Goal: Task Accomplishment & Management: Manage account settings

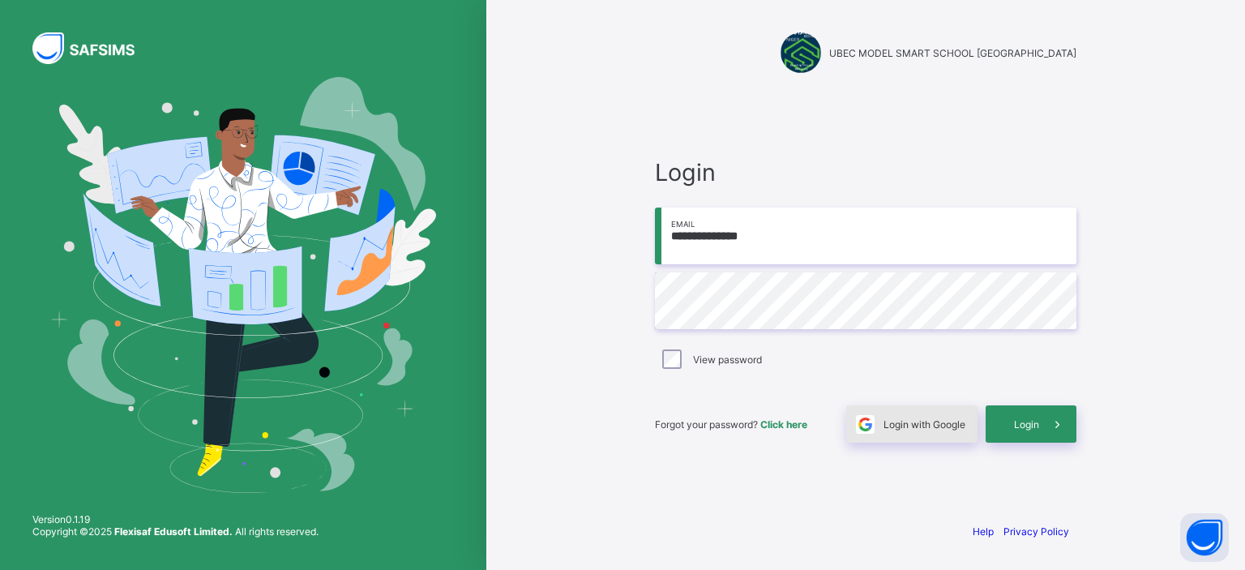
click at [900, 430] on div "Login with Google" at bounding box center [911, 423] width 131 height 37
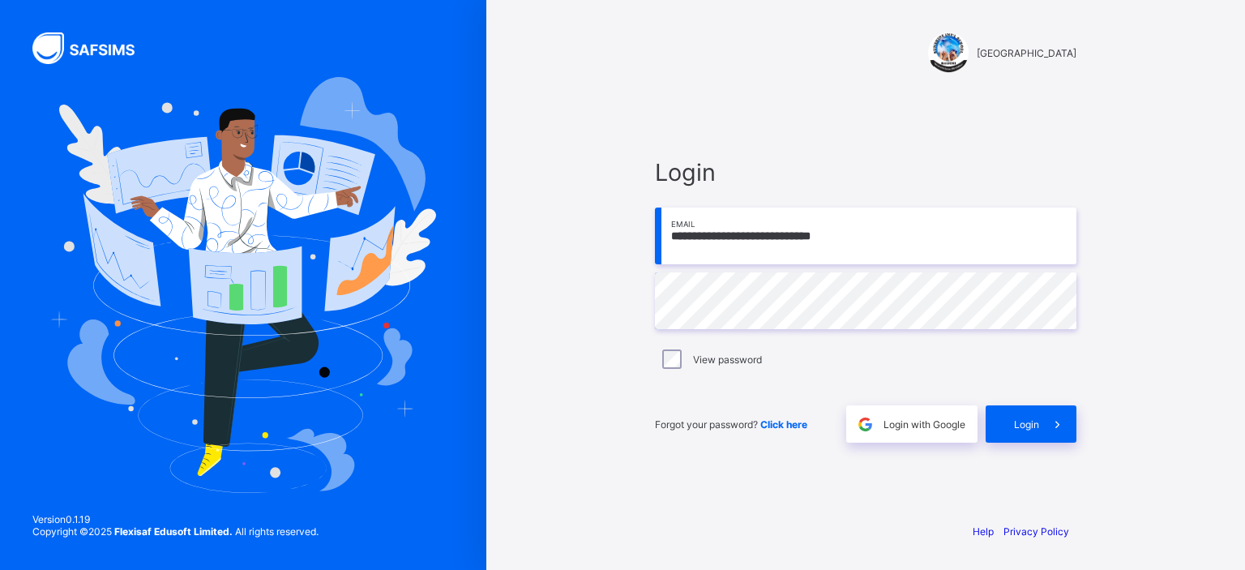
drag, startPoint x: 1017, startPoint y: 231, endPoint x: 1048, endPoint y: 359, distance: 131.7
click at [1017, 231] on input "**********" at bounding box center [865, 235] width 421 height 57
click at [1047, 415] on span at bounding box center [1057, 423] width 37 height 37
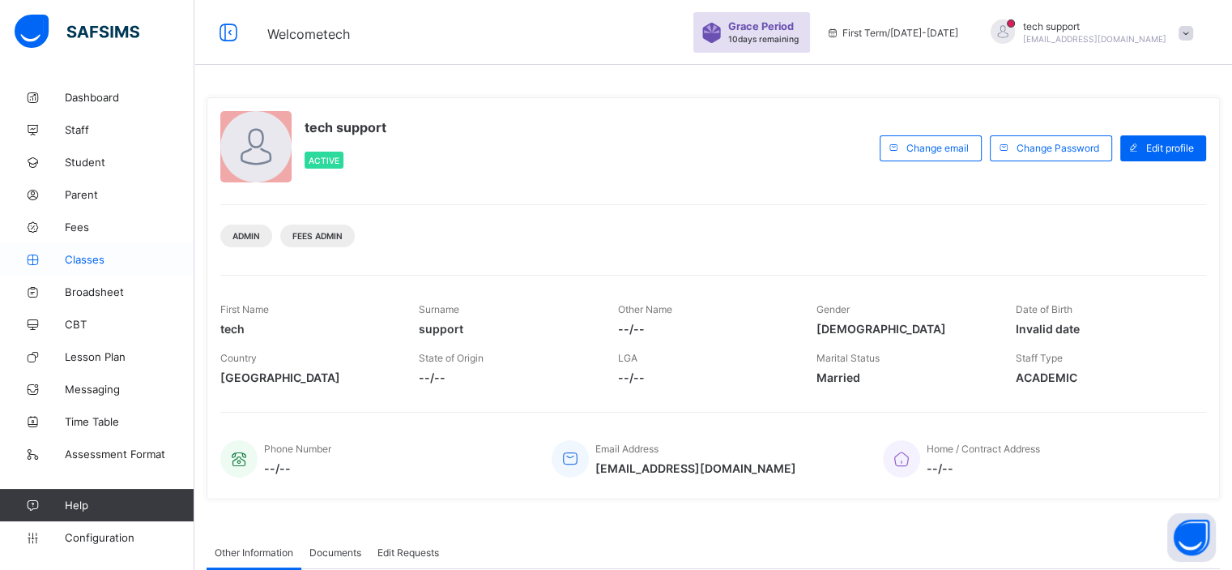
click at [100, 262] on span "Classes" at bounding box center [130, 259] width 130 height 13
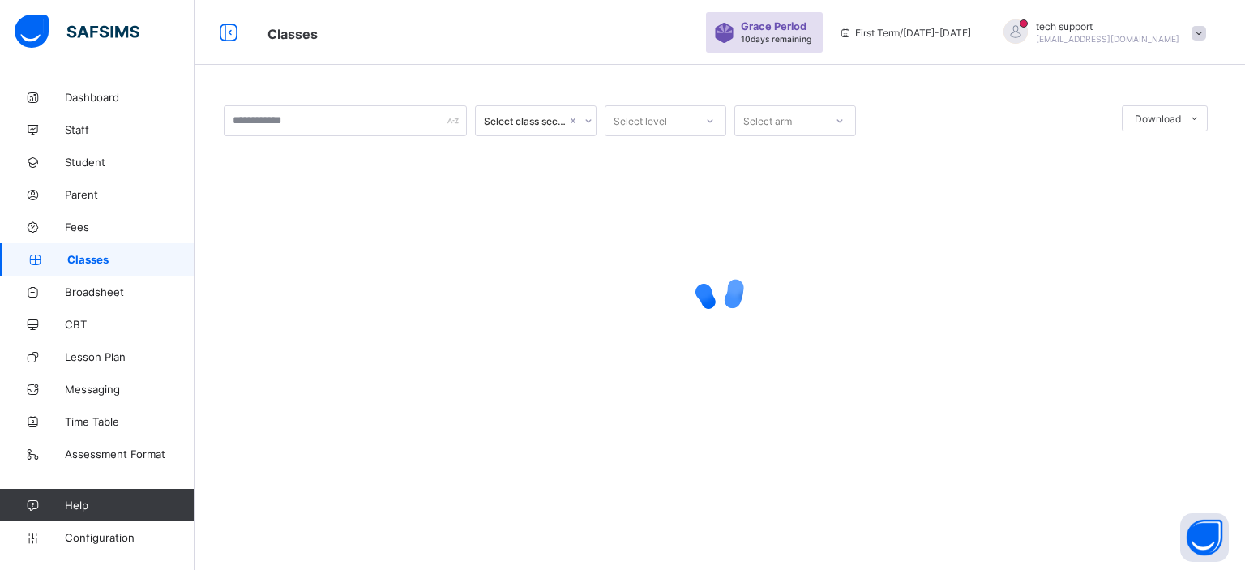
click at [97, 255] on span "Classes" at bounding box center [130, 259] width 127 height 13
click at [584, 123] on icon at bounding box center [588, 121] width 10 height 16
click at [589, 98] on div "Select class section Select level Select arm Download Pdf Report Excel Report ×…" at bounding box center [719, 274] width 1050 height 387
click at [587, 119] on icon at bounding box center [588, 121] width 10 height 16
click at [590, 83] on div "0 results available. Use Up and Down to choose options, press Enter to select t…" at bounding box center [719, 274] width 1050 height 387
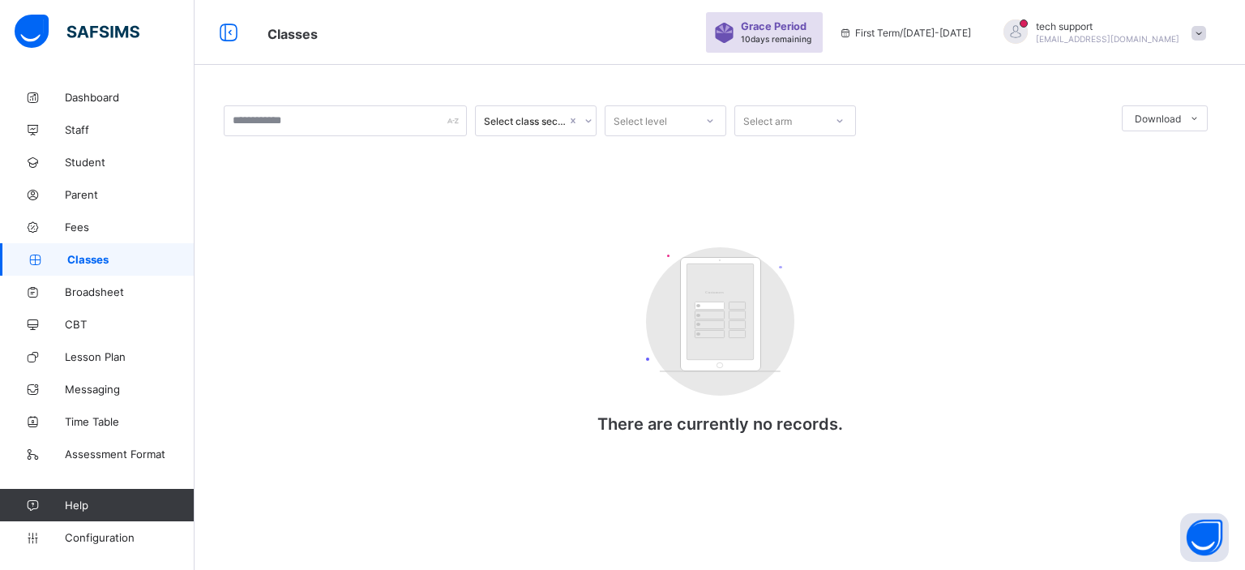
click at [643, 224] on div "Select class section Select level Select arm Download Pdf Report Excel Report C…" at bounding box center [720, 285] width 992 height 361
click at [97, 263] on span "Classes" at bounding box center [130, 259] width 127 height 13
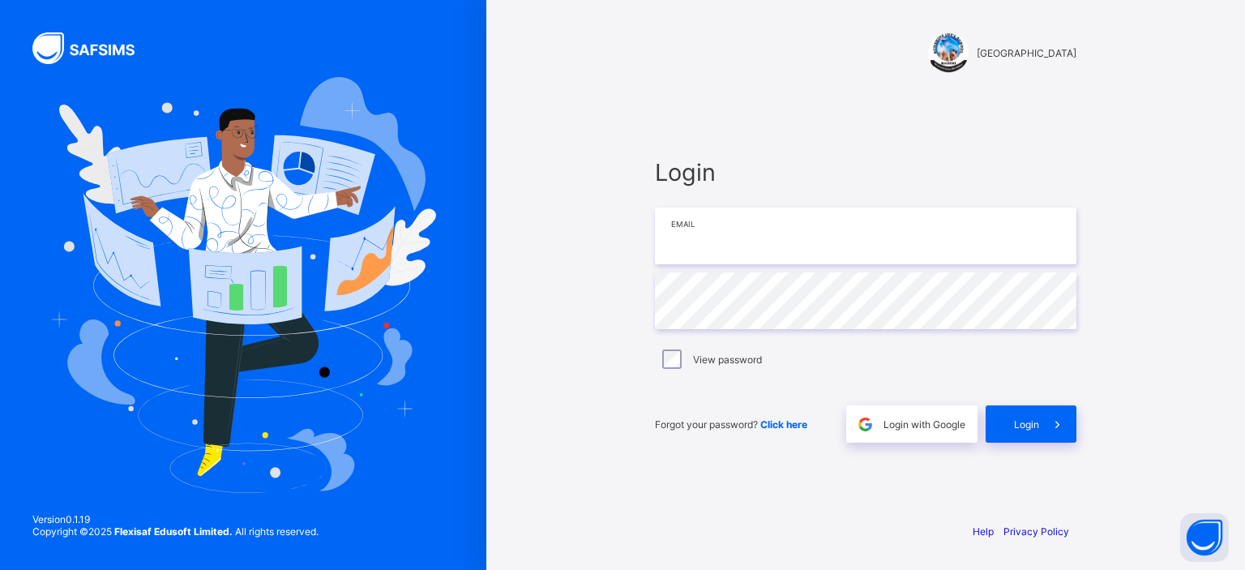
type input "**********"
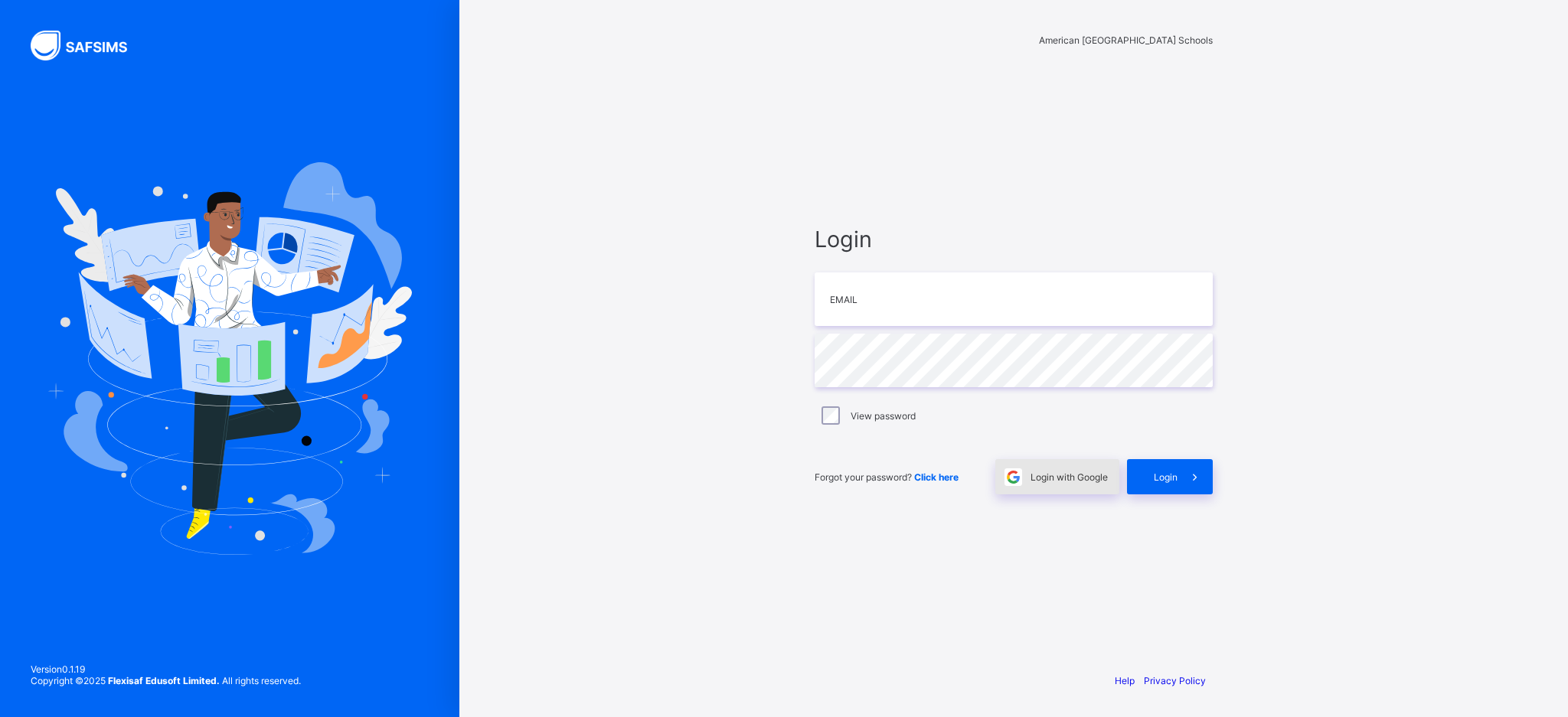
click at [1064, 494] on div "Login with Google" at bounding box center [1056, 476] width 124 height 35
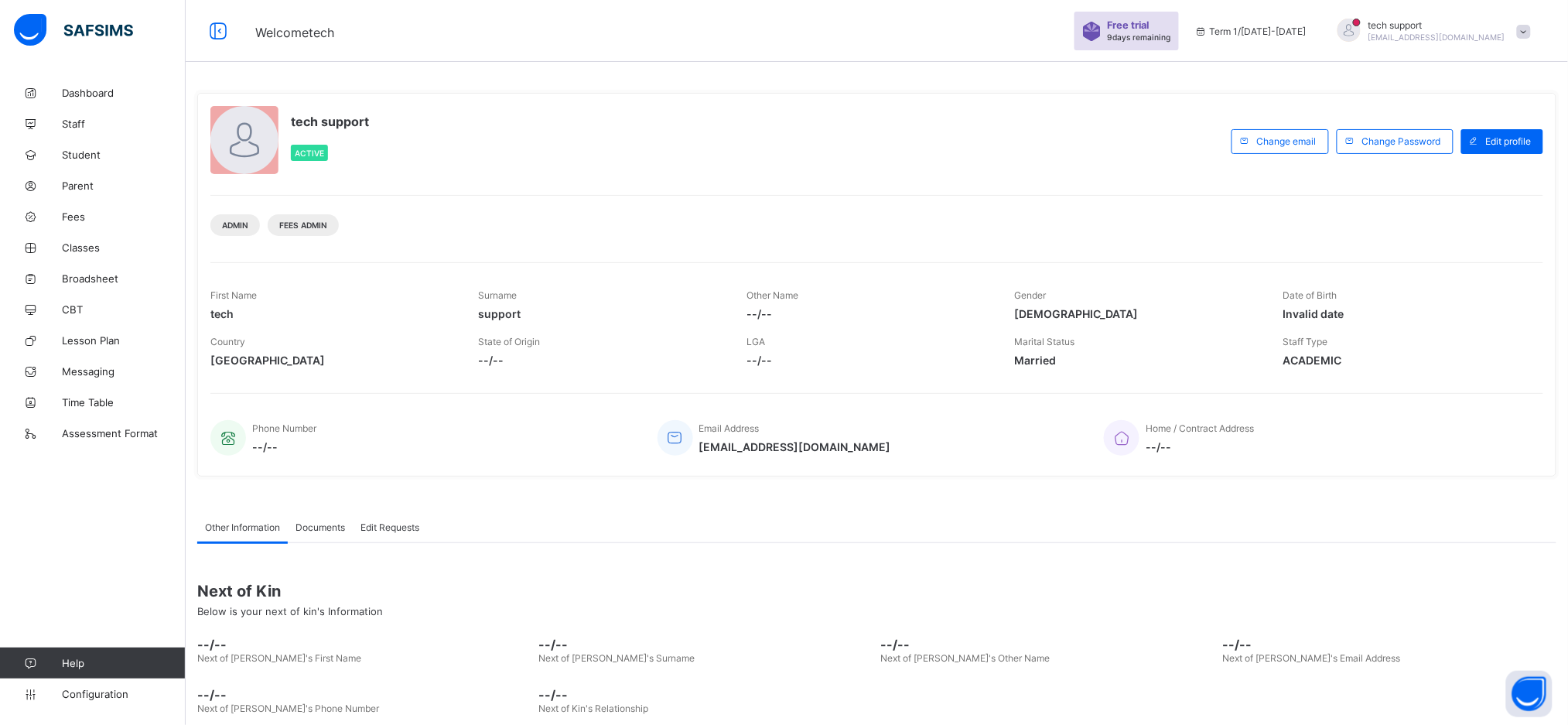
click at [1109, 158] on div "tech support Active" at bounding box center [716, 141] width 1013 height 71
click at [795, 119] on div "tech support Active" at bounding box center [716, 141] width 1013 height 71
click at [91, 687] on link "Configuration" at bounding box center [93, 694] width 185 height 31
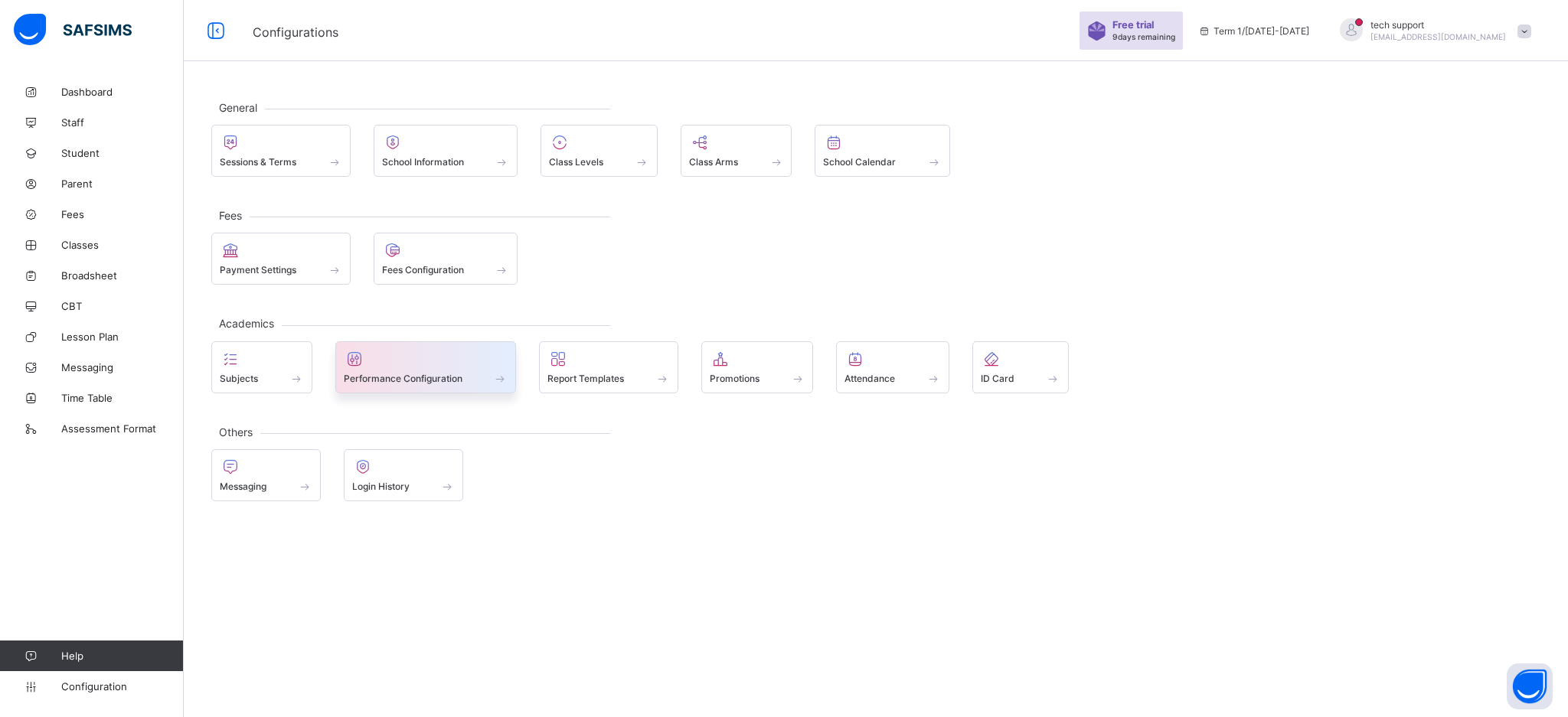
click at [450, 372] on span at bounding box center [426, 370] width 164 height 4
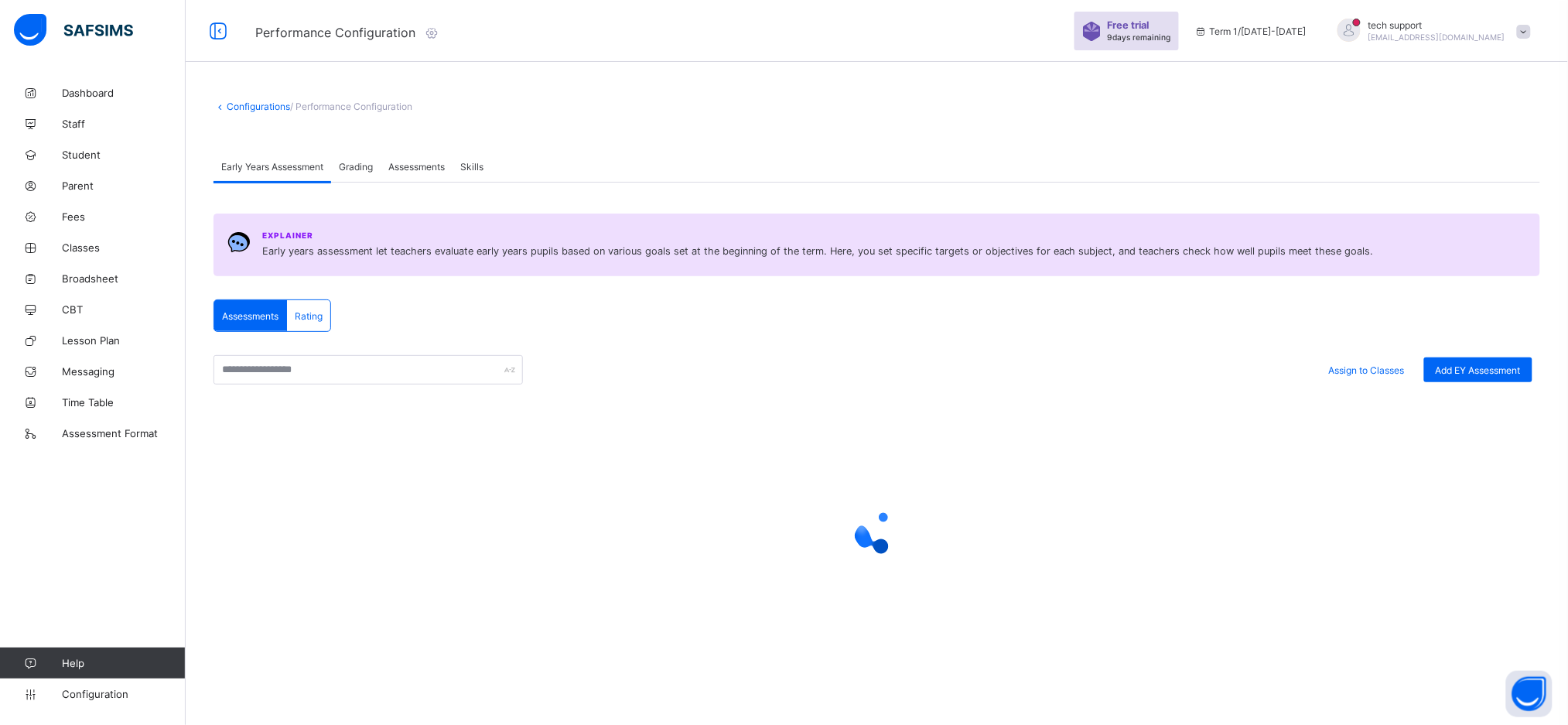
click at [468, 166] on span "Skills" at bounding box center [472, 167] width 23 height 11
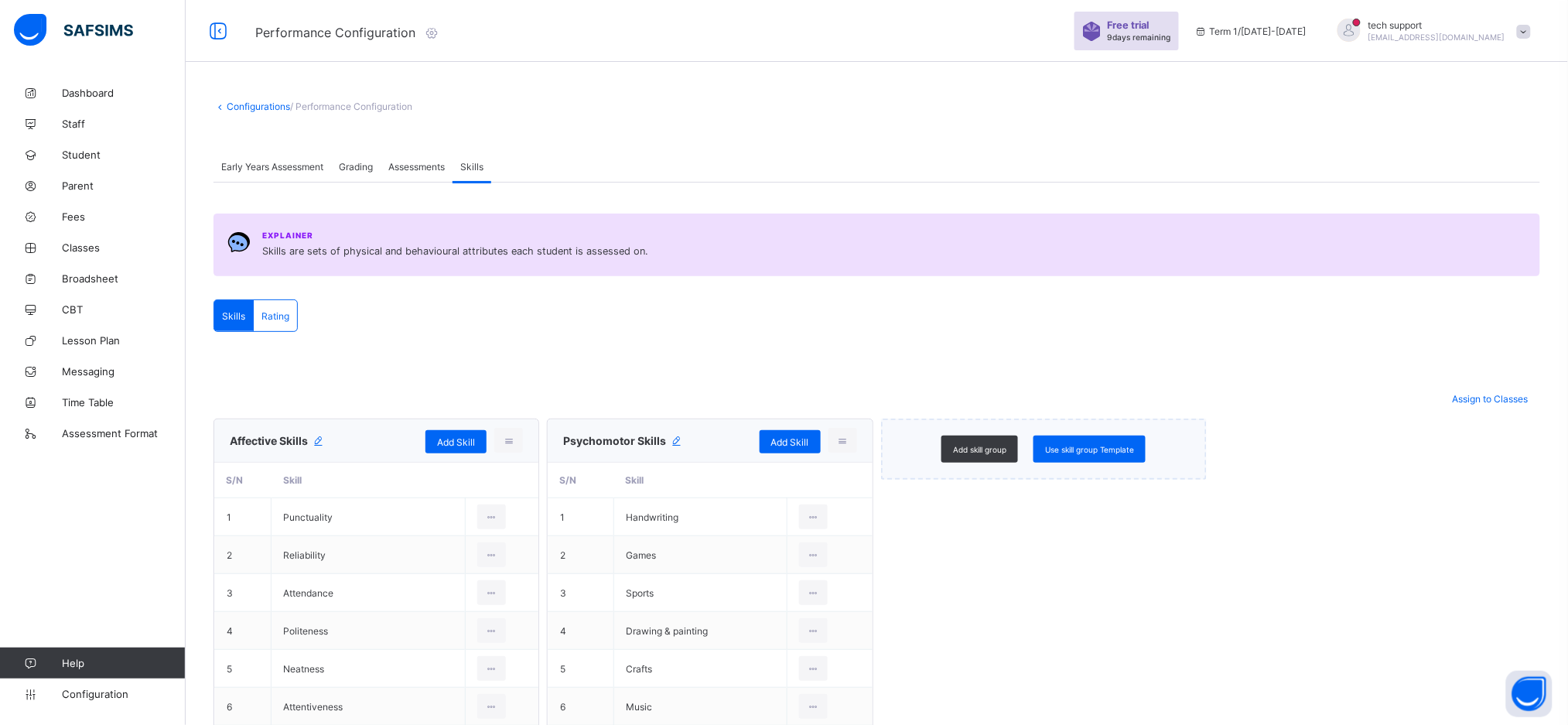
click at [851, 219] on div "Explainer Skills are sets of physical and behavioural attributes each student i…" at bounding box center [878, 245] width 1327 height 63
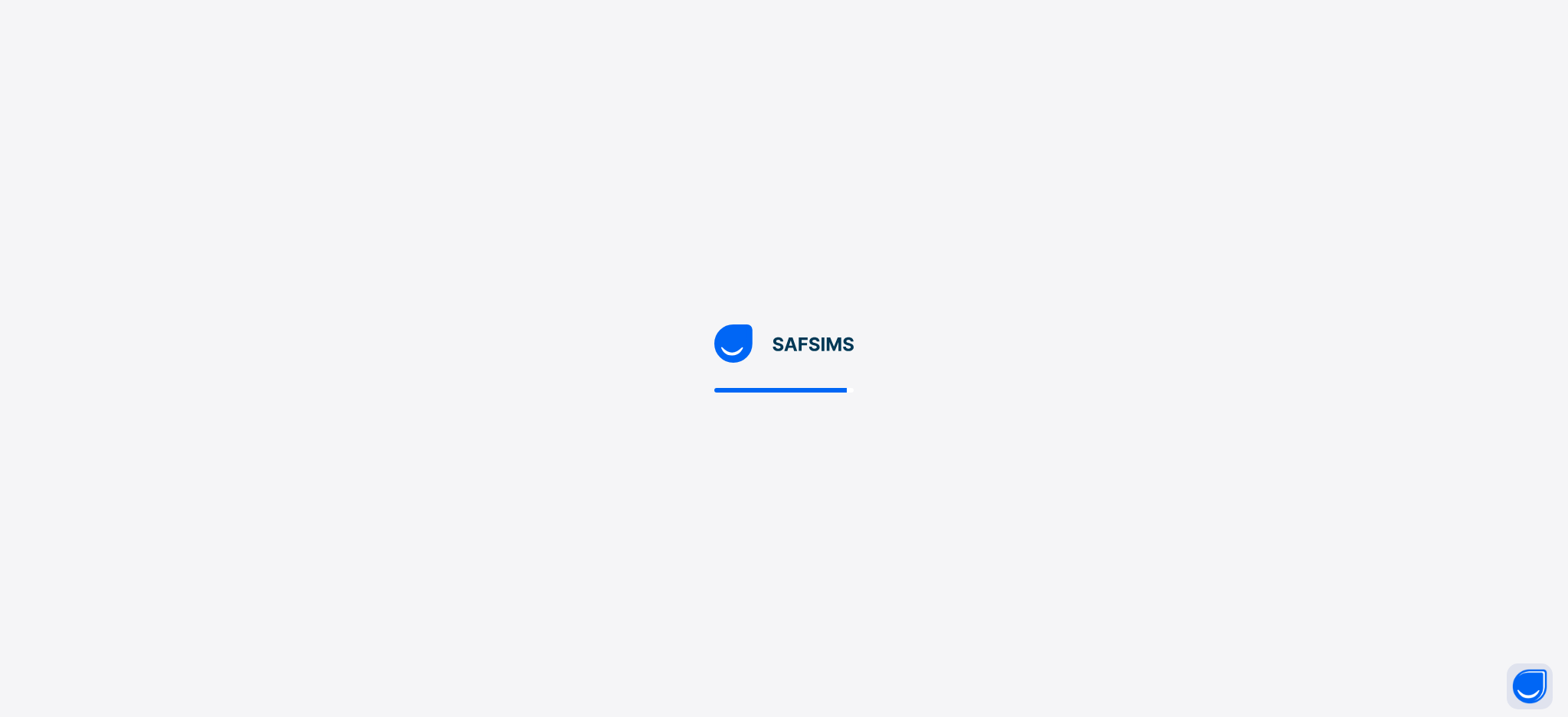
click at [582, 210] on div at bounding box center [784, 358] width 1568 height 717
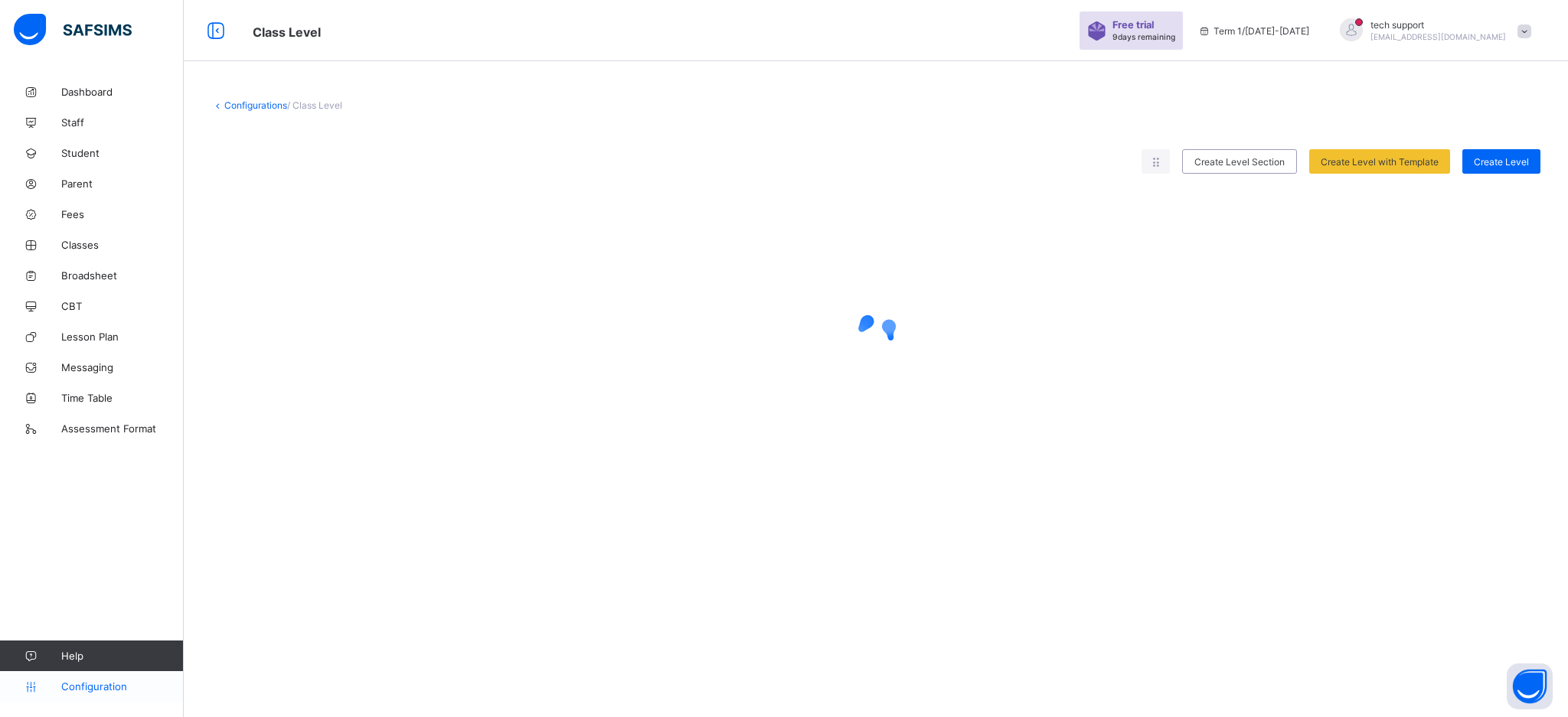
click at [87, 689] on span "Configuration" at bounding box center [122, 686] width 122 height 12
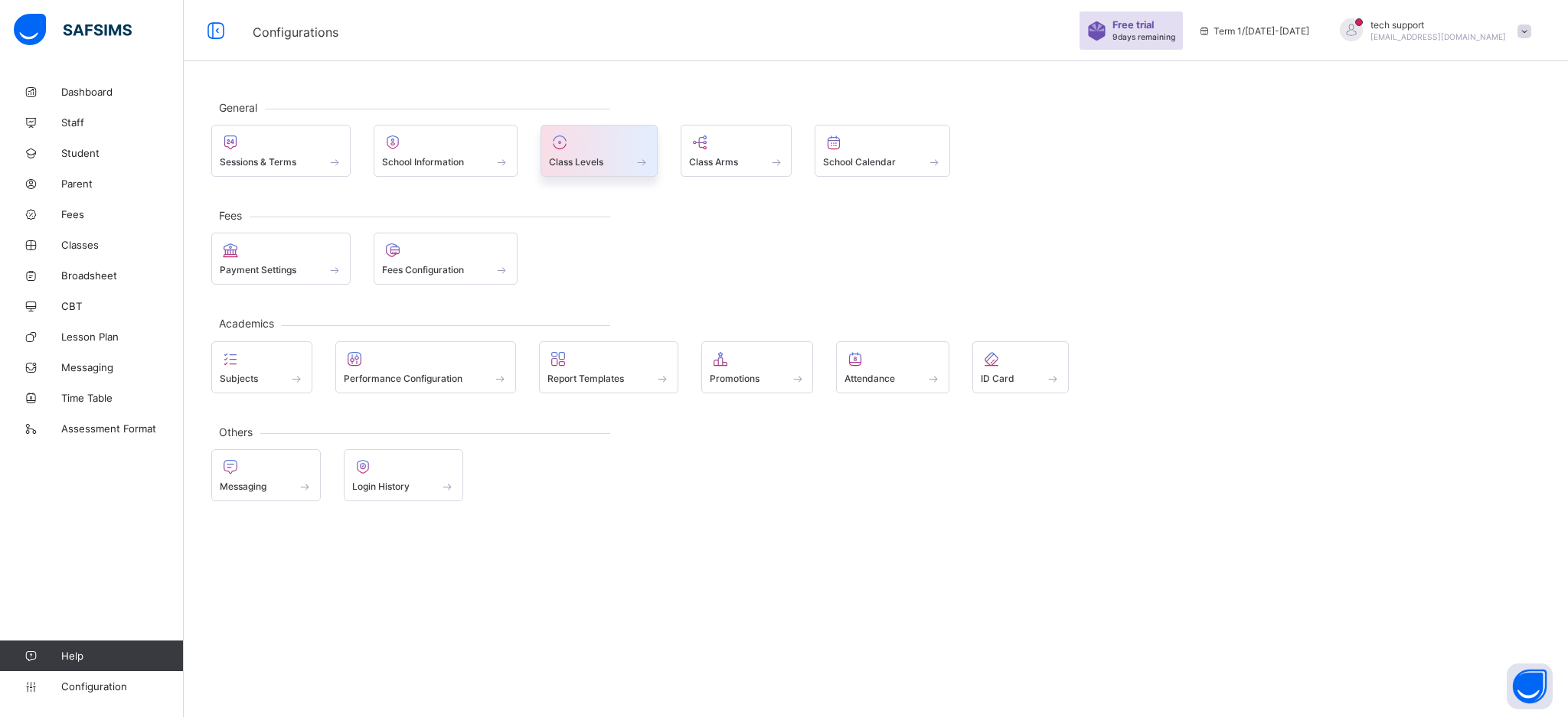
click at [603, 145] on div at bounding box center [599, 142] width 100 height 18
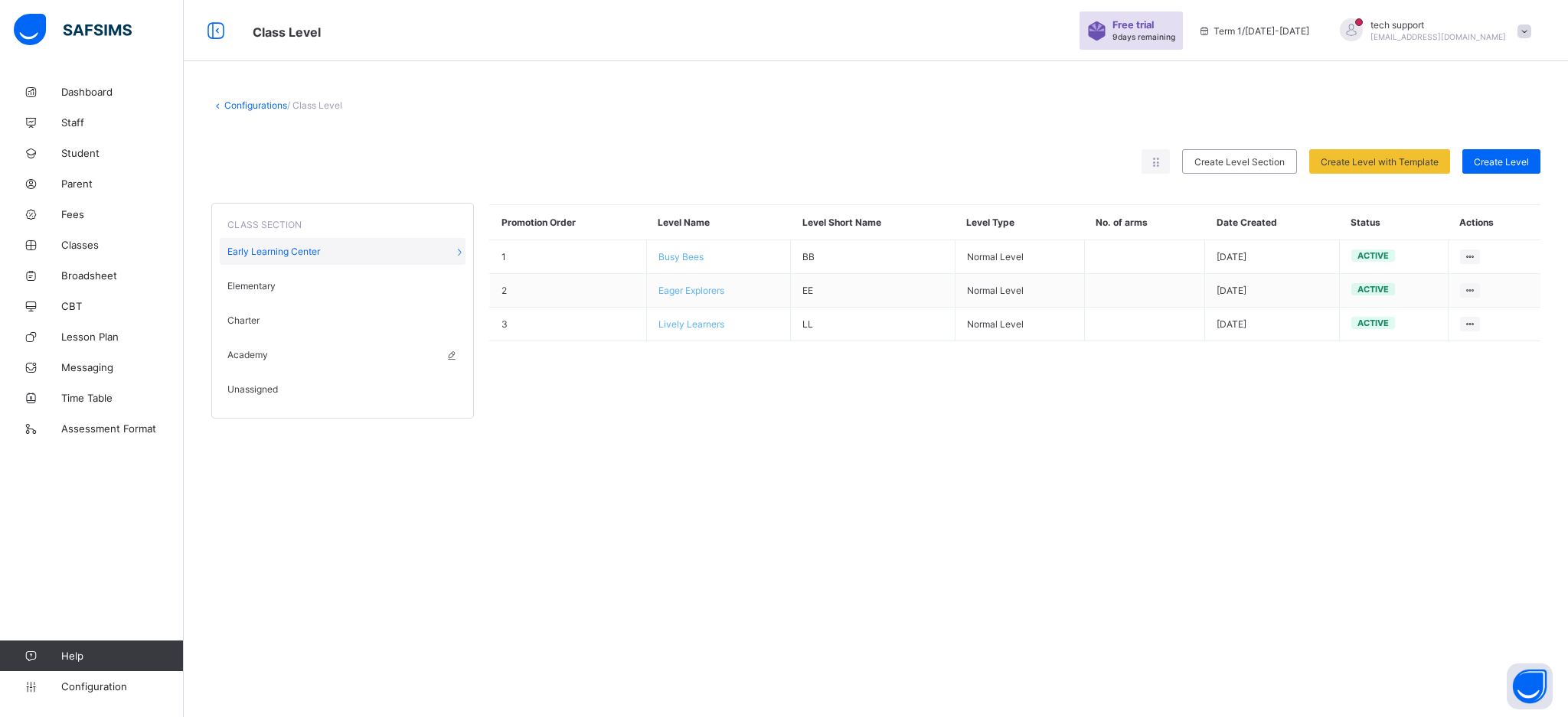
click at [266, 353] on span "Academy" at bounding box center [247, 354] width 41 height 11
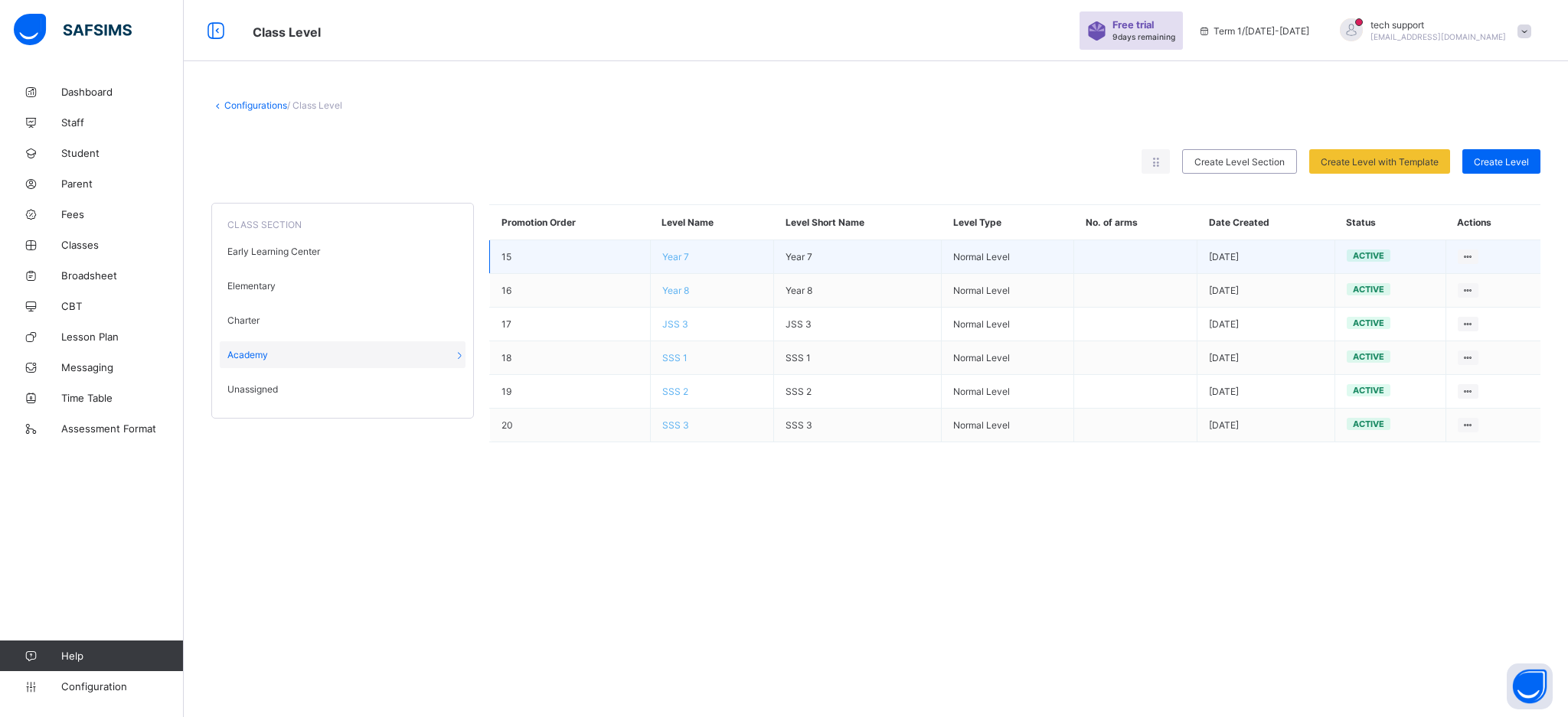
click at [675, 258] on span "Year 7" at bounding box center [675, 257] width 26 height 11
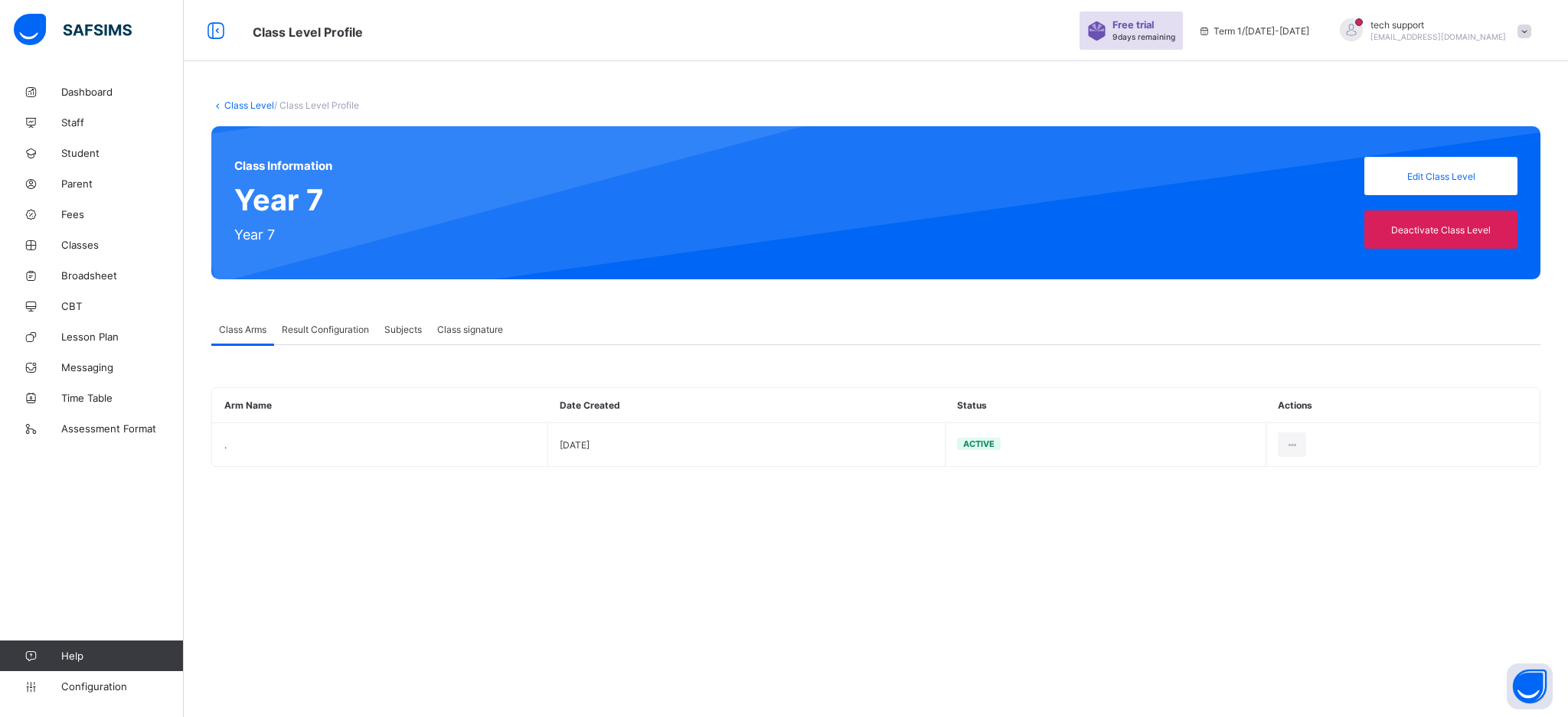
click at [345, 337] on div "Result Configuration" at bounding box center [325, 329] width 103 height 30
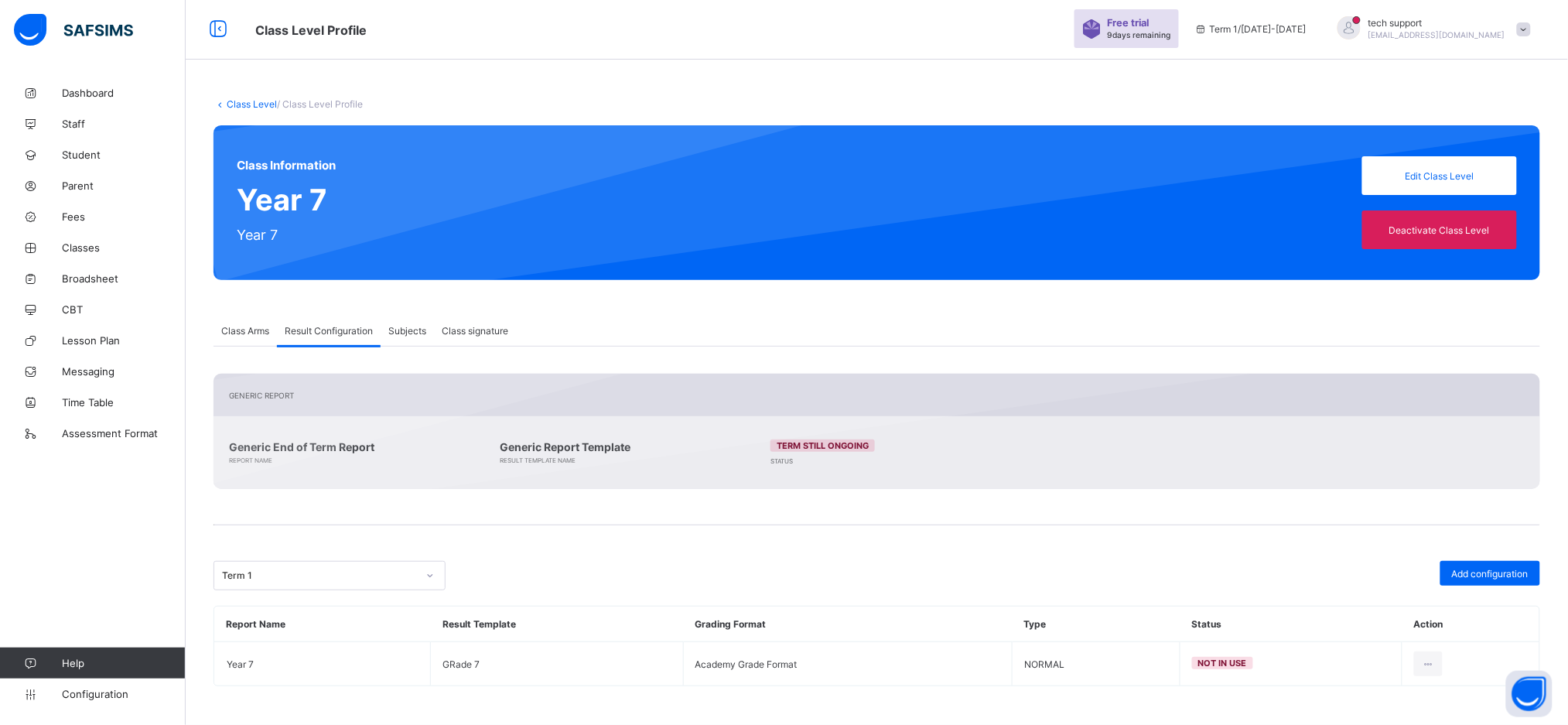
scroll to position [2, 0]
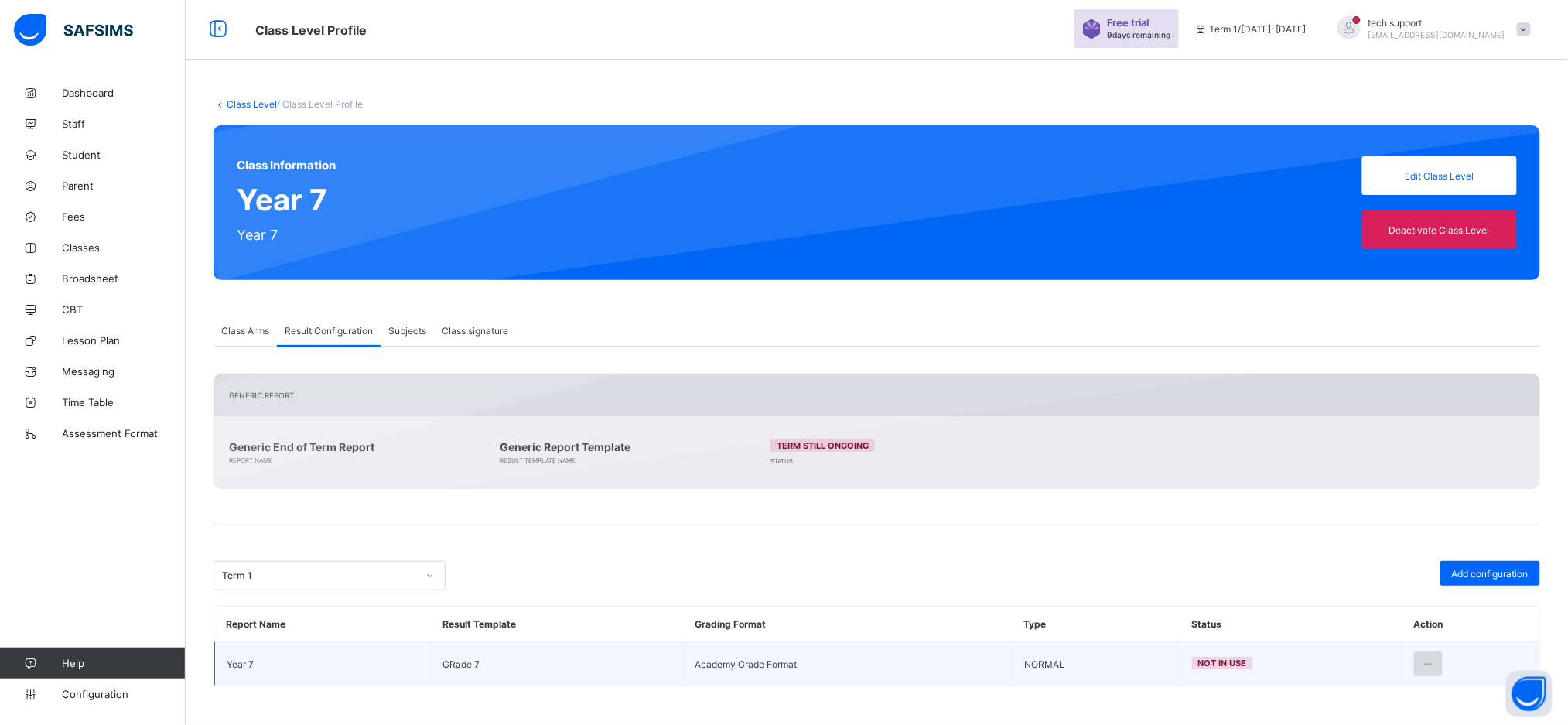
click at [1435, 662] on icon at bounding box center [1429, 665] width 13 height 11
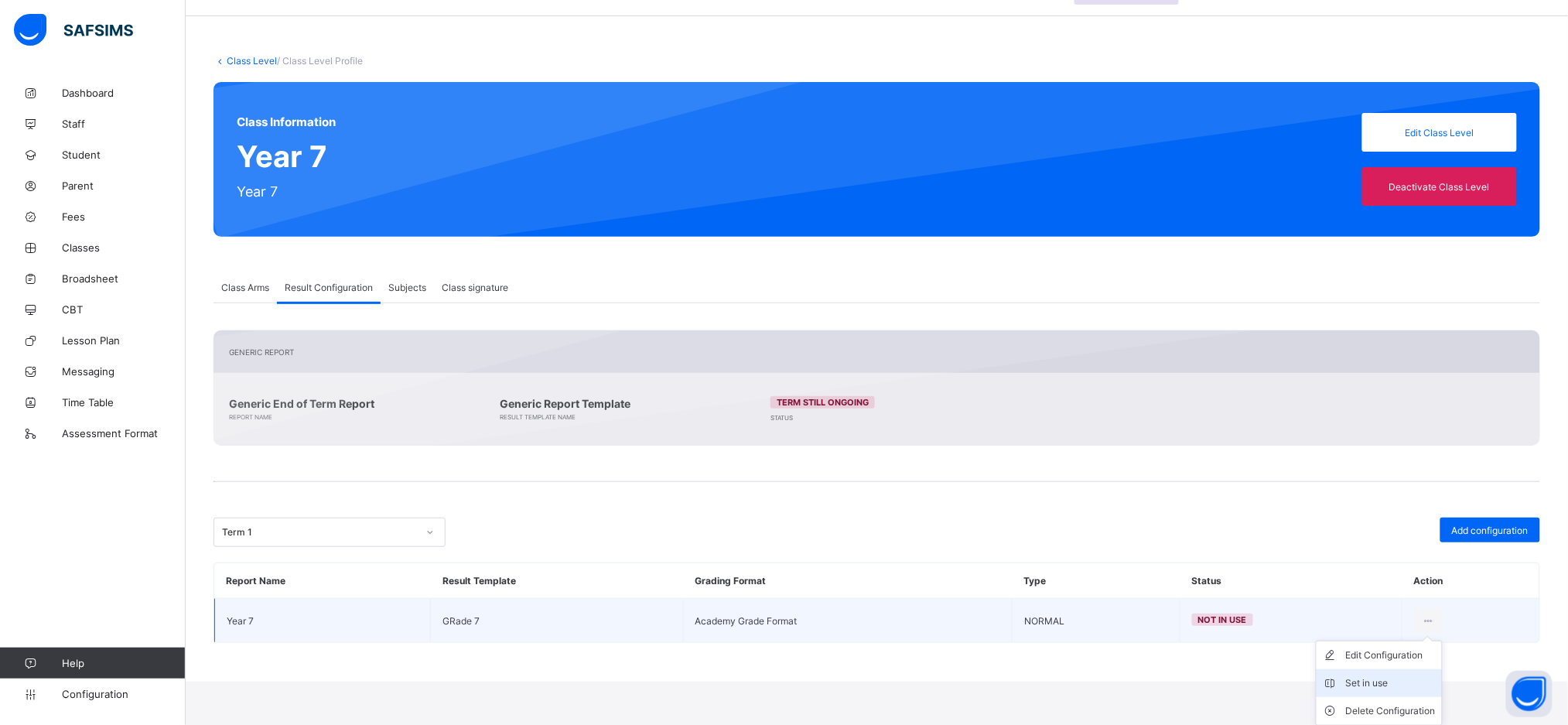
click at [1397, 679] on div "Set in use" at bounding box center [1391, 683] width 90 height 15
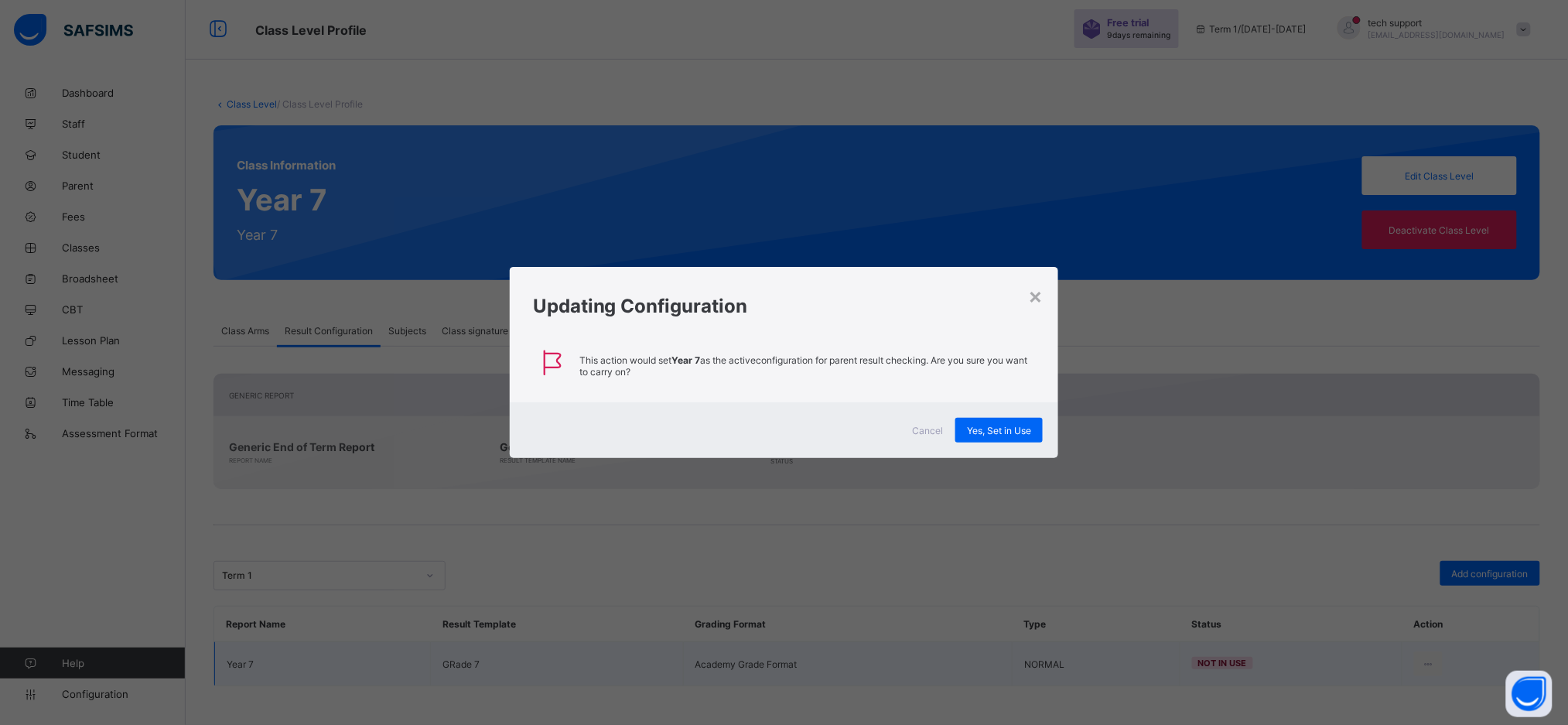
scroll to position [2, 0]
click at [1005, 430] on span "Yes, Set in Use" at bounding box center [1009, 431] width 64 height 11
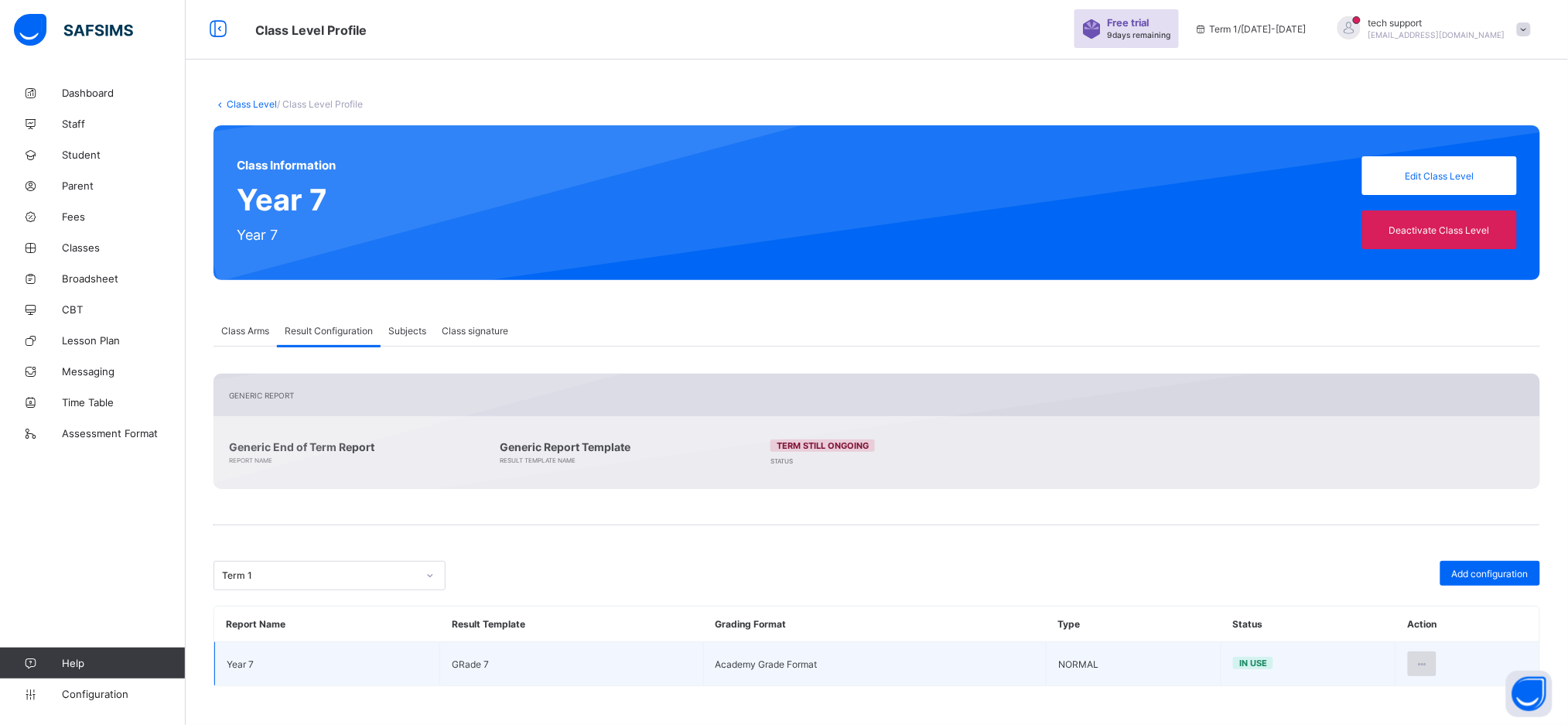
click at [1430, 659] on icon at bounding box center [1423, 665] width 13 height 11
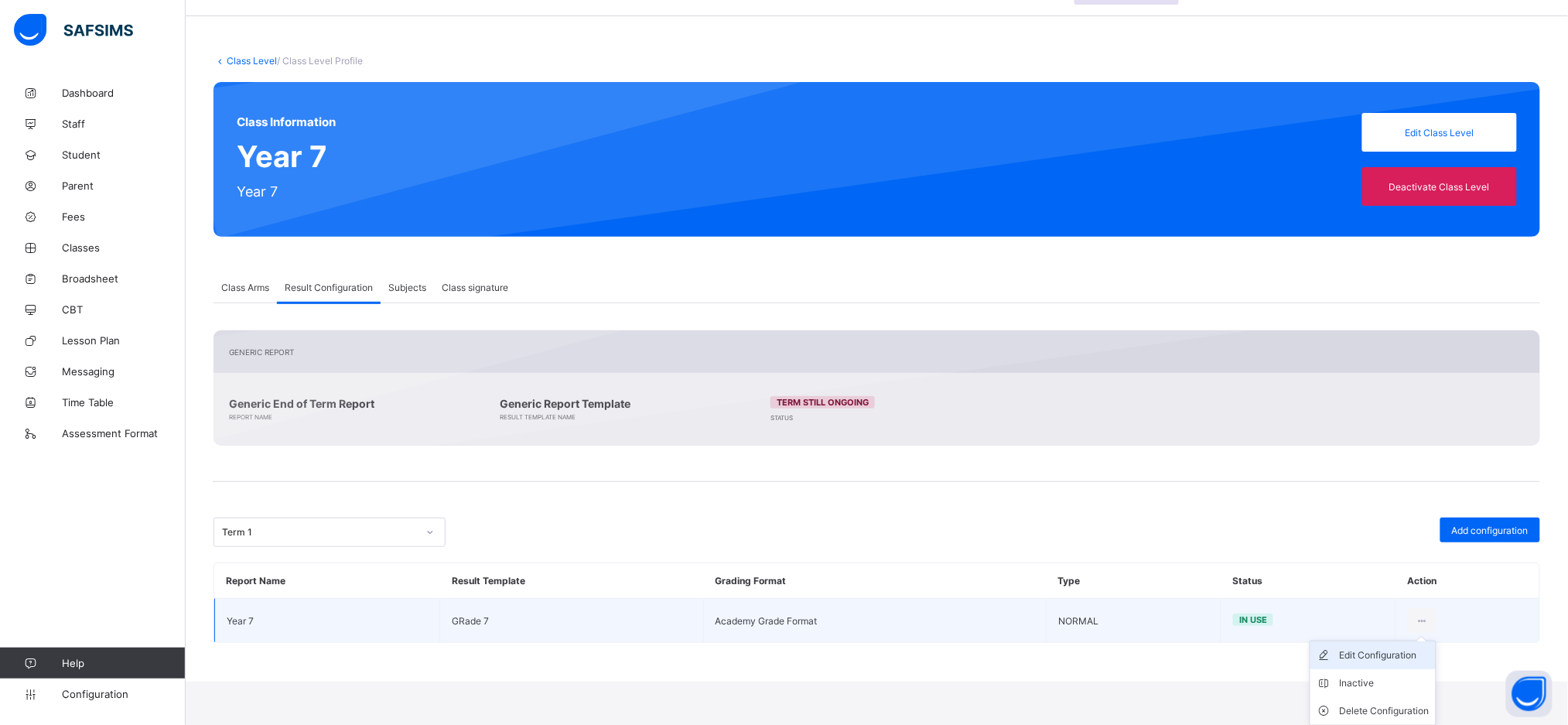
click at [1381, 661] on div "Edit Configuration" at bounding box center [1385, 655] width 90 height 15
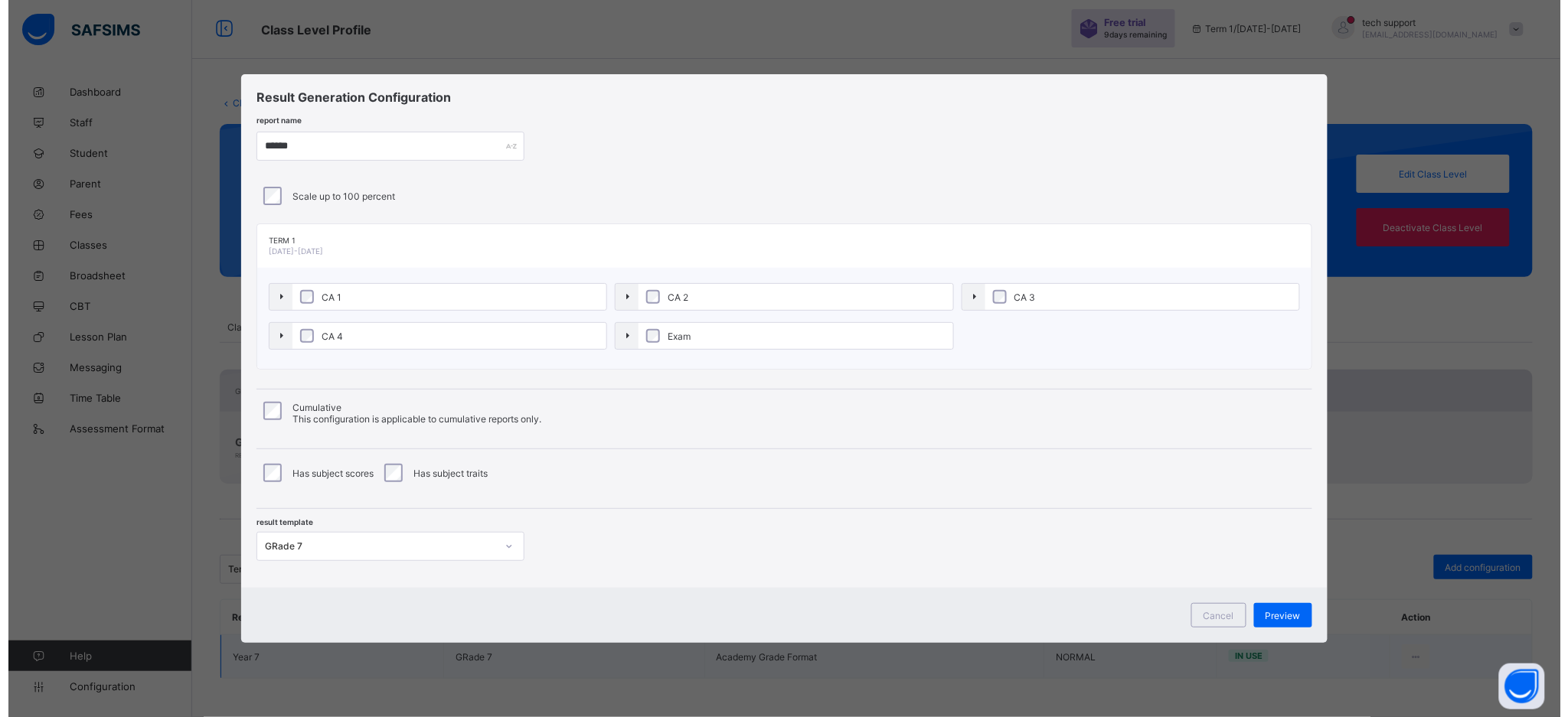
scroll to position [0, 0]
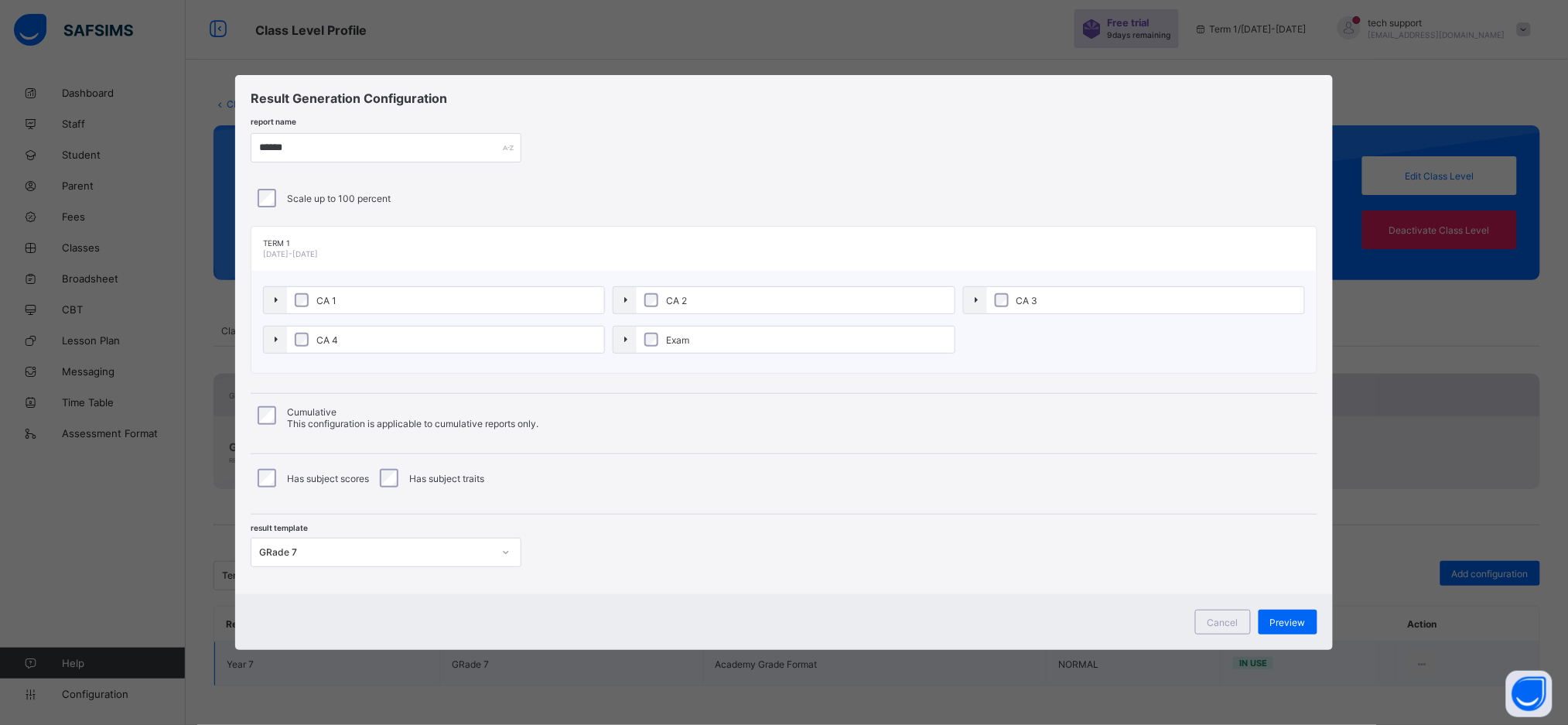
click at [456, 553] on div "GRade 7" at bounding box center [375, 553] width 234 height 11
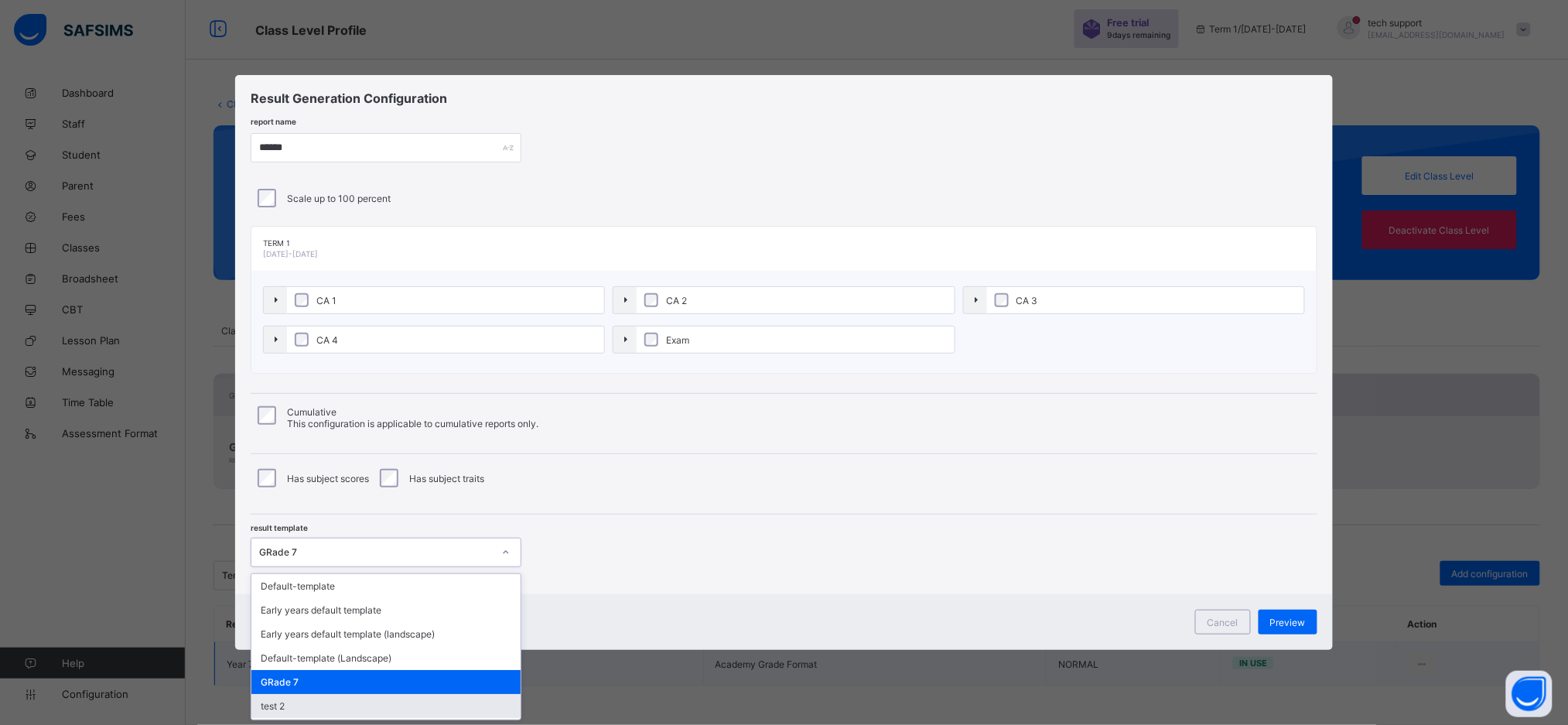
click at [454, 704] on div "test 2" at bounding box center [386, 706] width 269 height 24
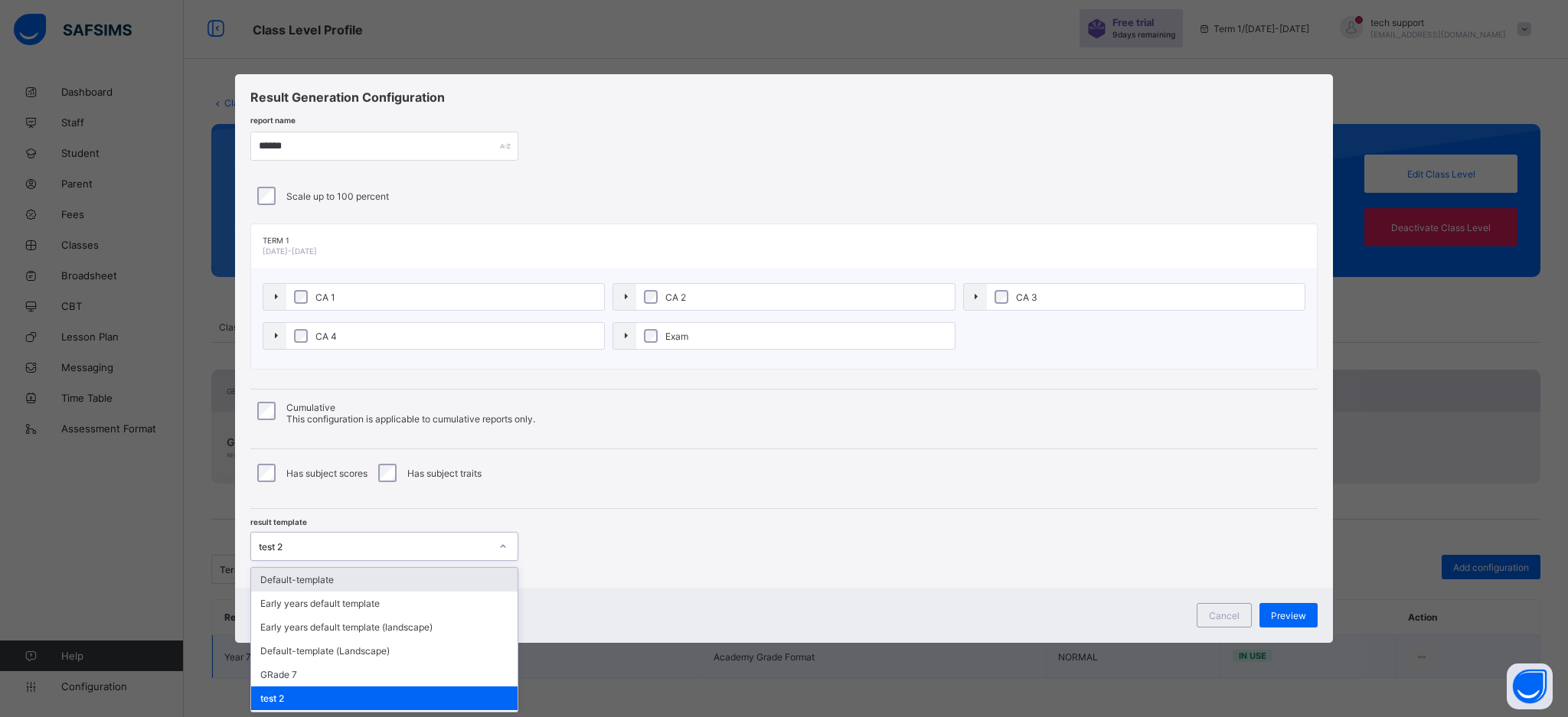
click at [495, 538] on div at bounding box center [503, 547] width 26 height 25
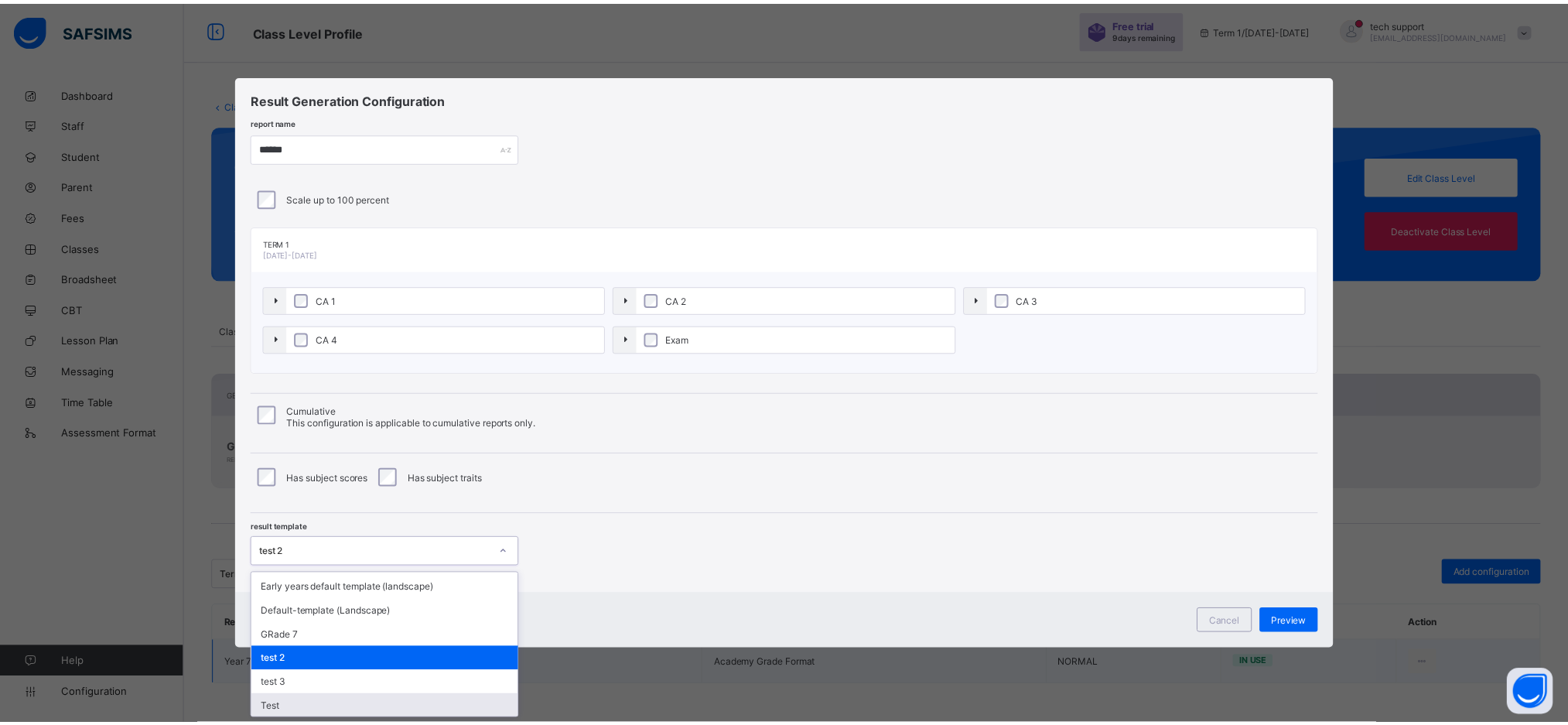
scroll to position [46, 0]
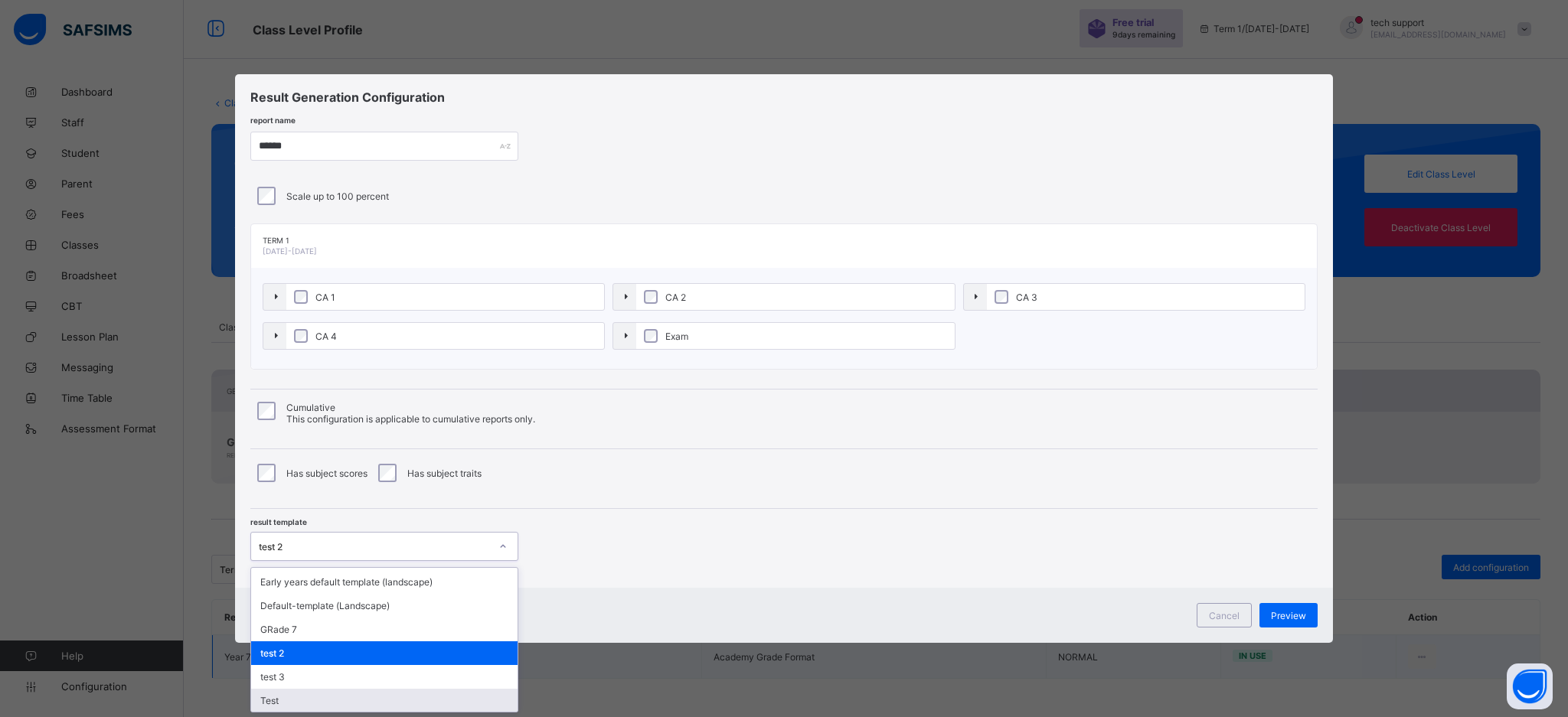
click at [436, 696] on div "Test" at bounding box center [384, 700] width 266 height 24
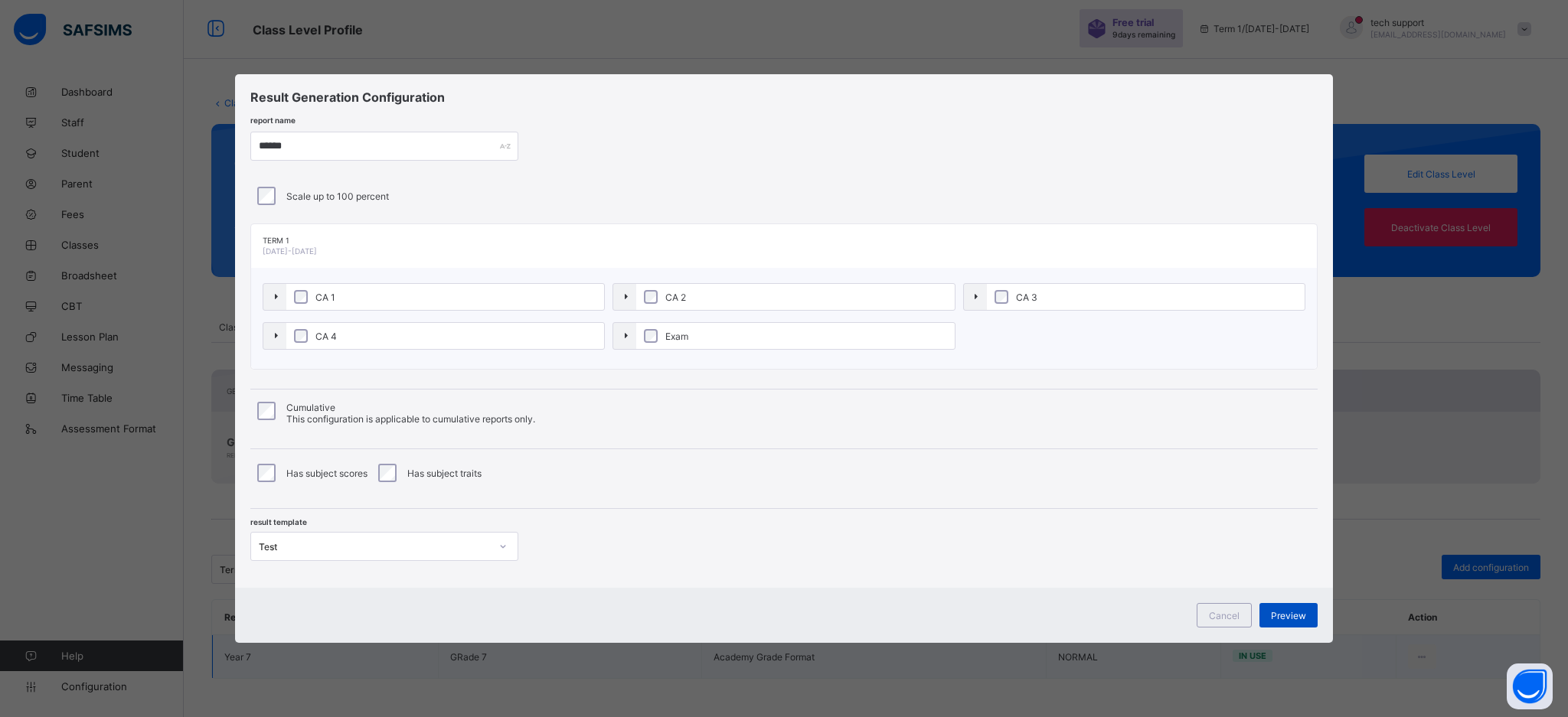
click at [1285, 611] on span "Preview" at bounding box center [1287, 616] width 35 height 11
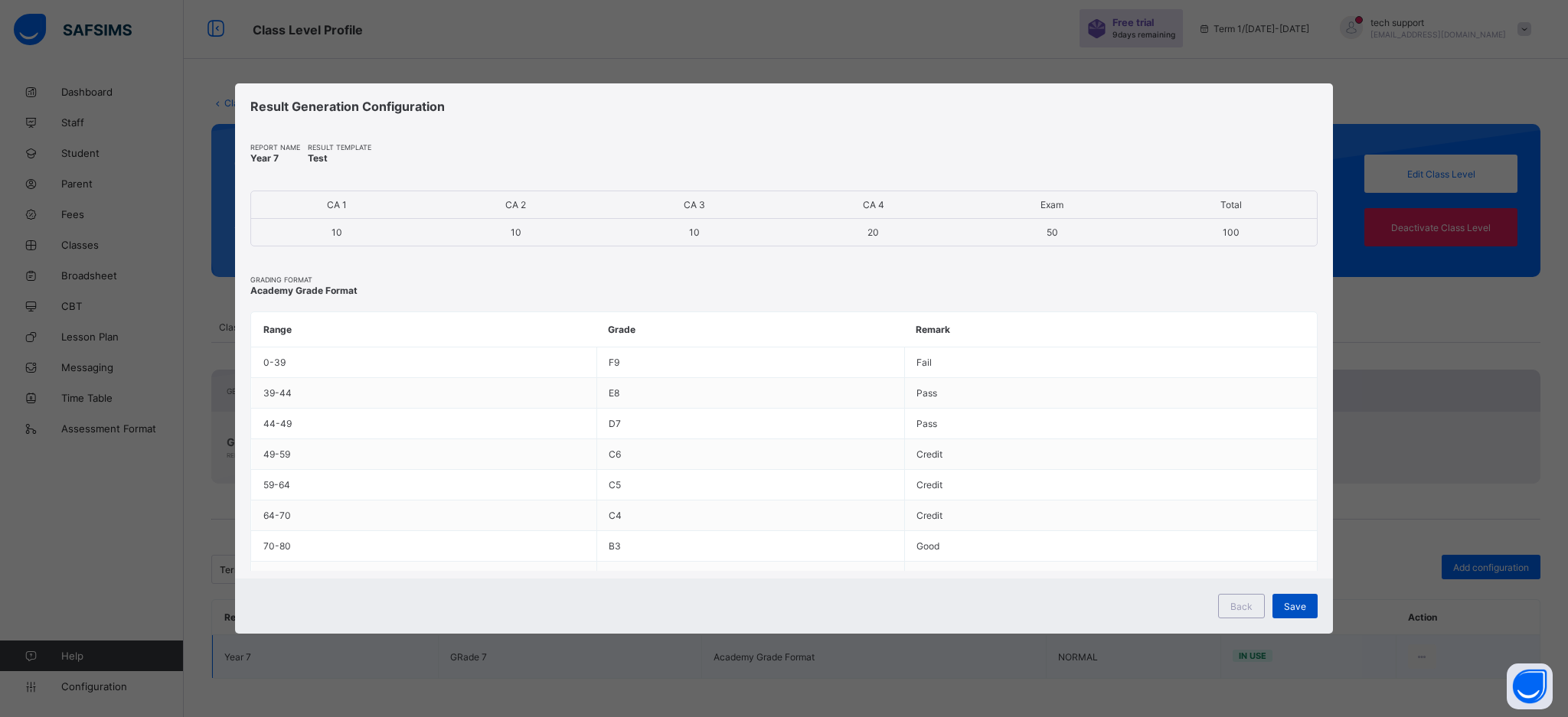
click at [1292, 606] on span "Save" at bounding box center [1294, 606] width 22 height 11
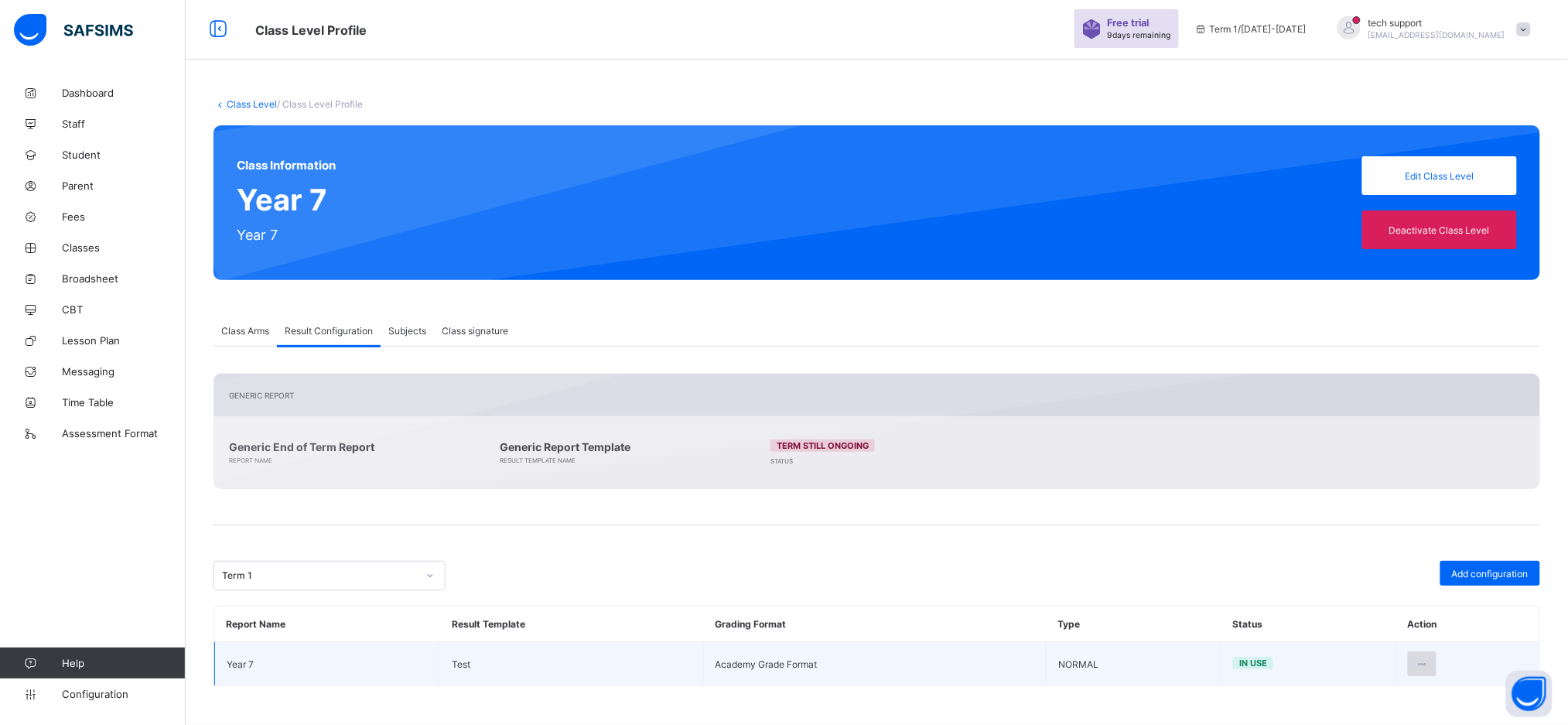
click at [1430, 661] on icon at bounding box center [1423, 665] width 13 height 11
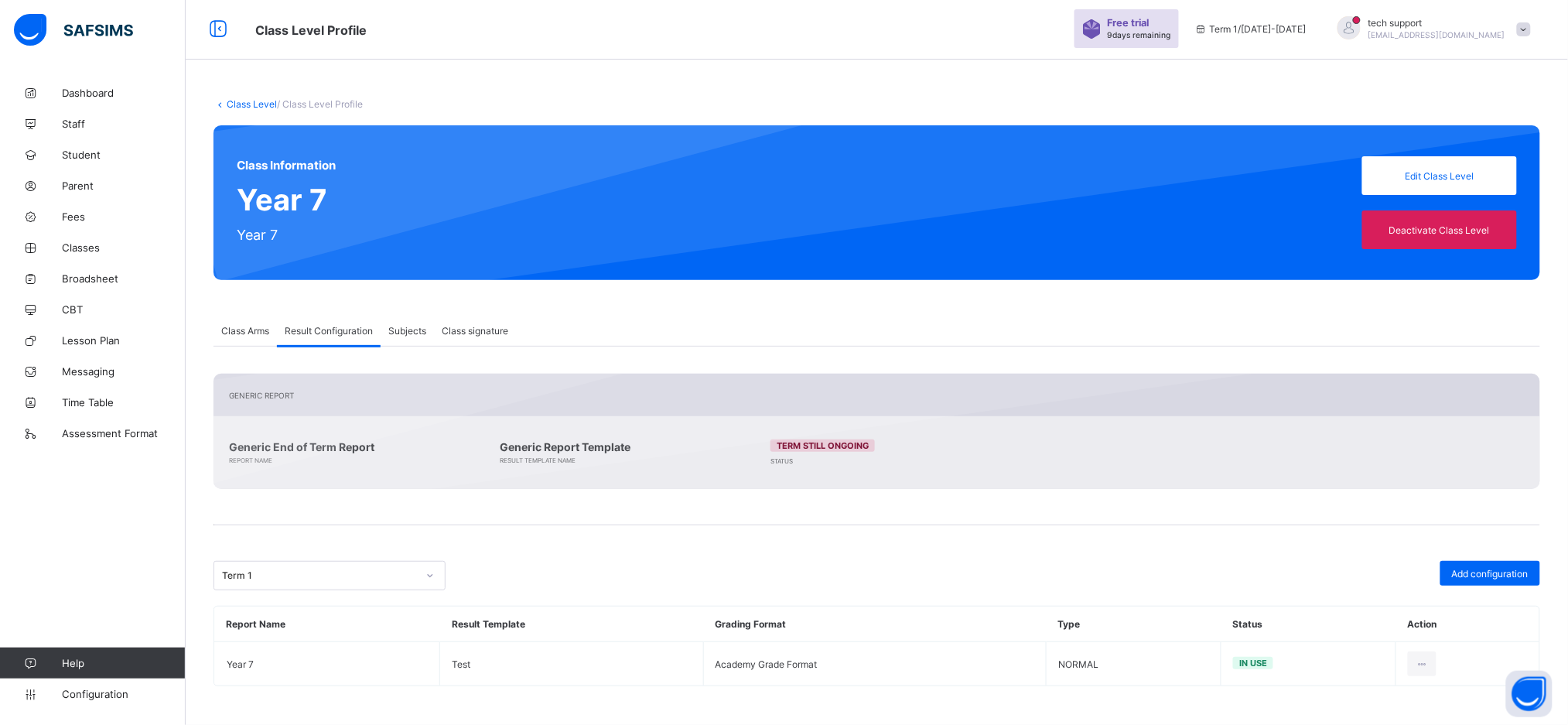
click at [1320, 521] on div "Generic Report Generic End of Term Report Report Name Generic Report Template R…" at bounding box center [878, 529] width 1327 height 312
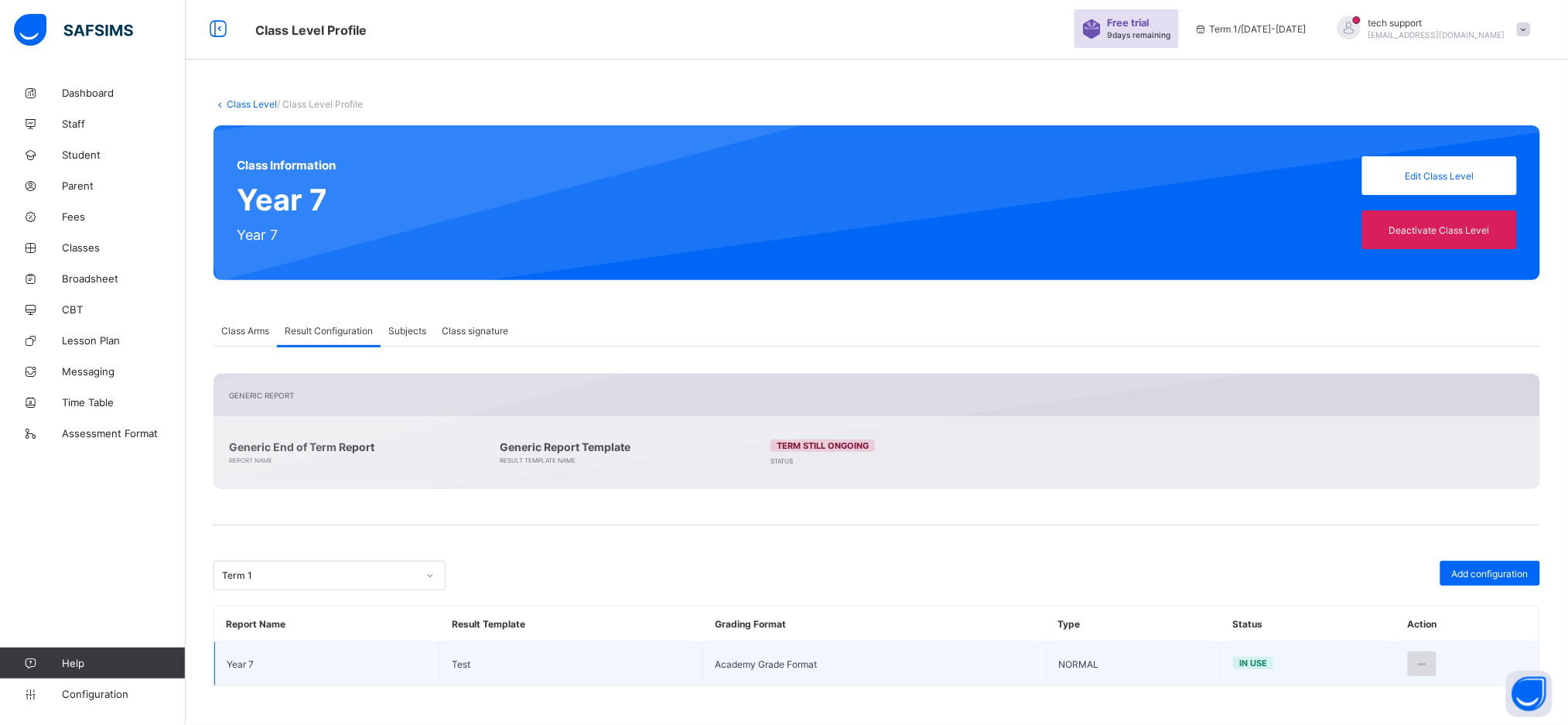
click at [1437, 661] on div at bounding box center [1423, 664] width 29 height 25
click at [1396, 696] on div "Edit Configuration" at bounding box center [1385, 699] width 90 height 15
type input "******"
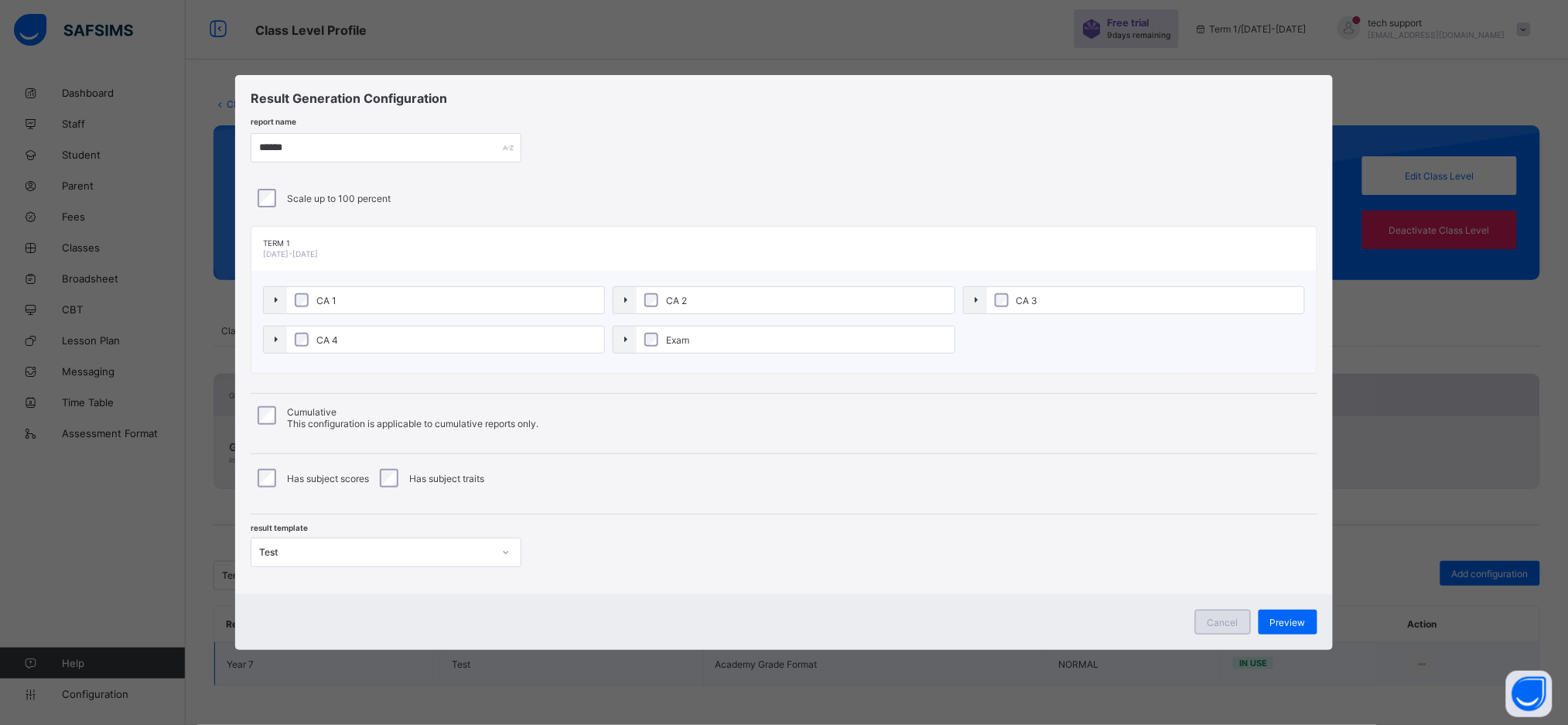
click at [1221, 622] on span "Cancel" at bounding box center [1223, 623] width 31 height 11
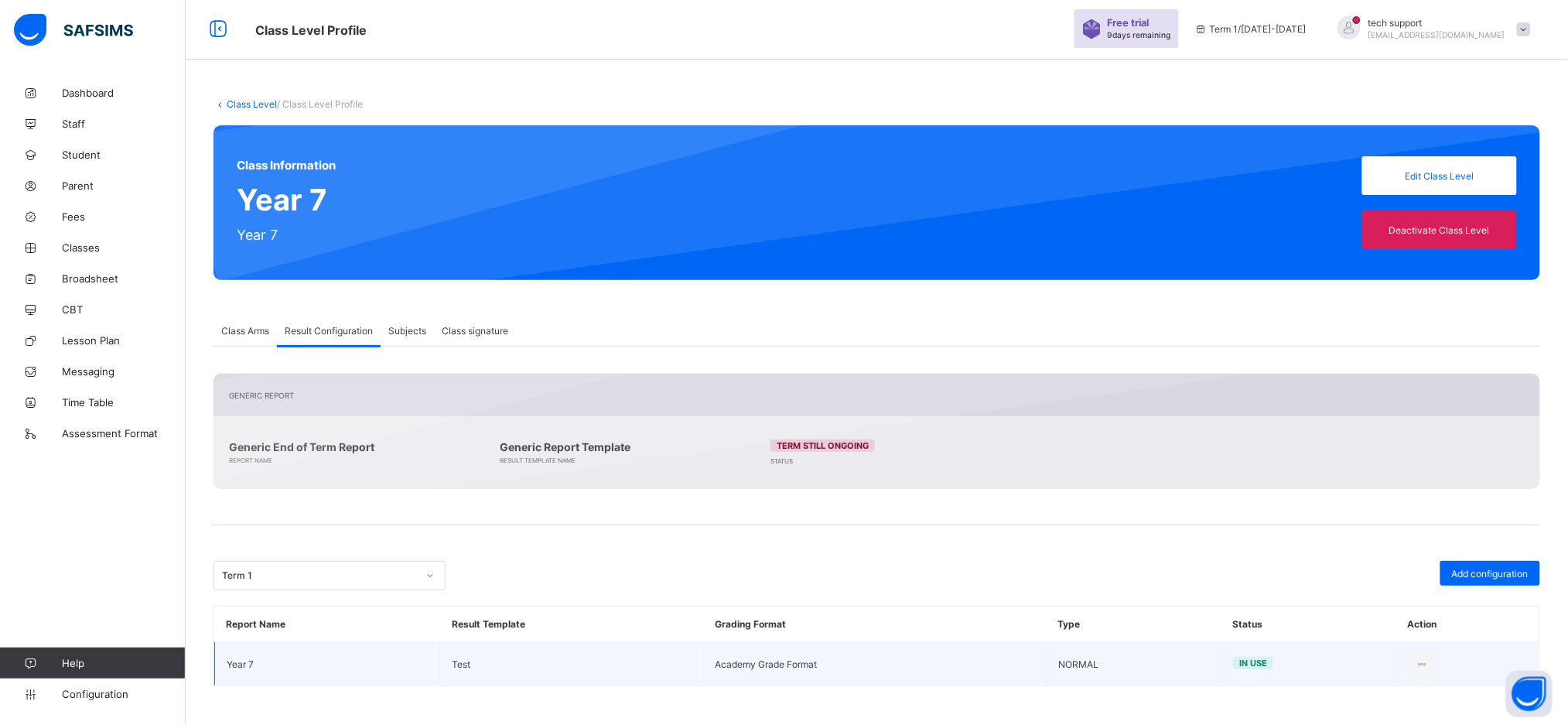
click at [419, 329] on span "Subjects" at bounding box center [408, 331] width 38 height 11
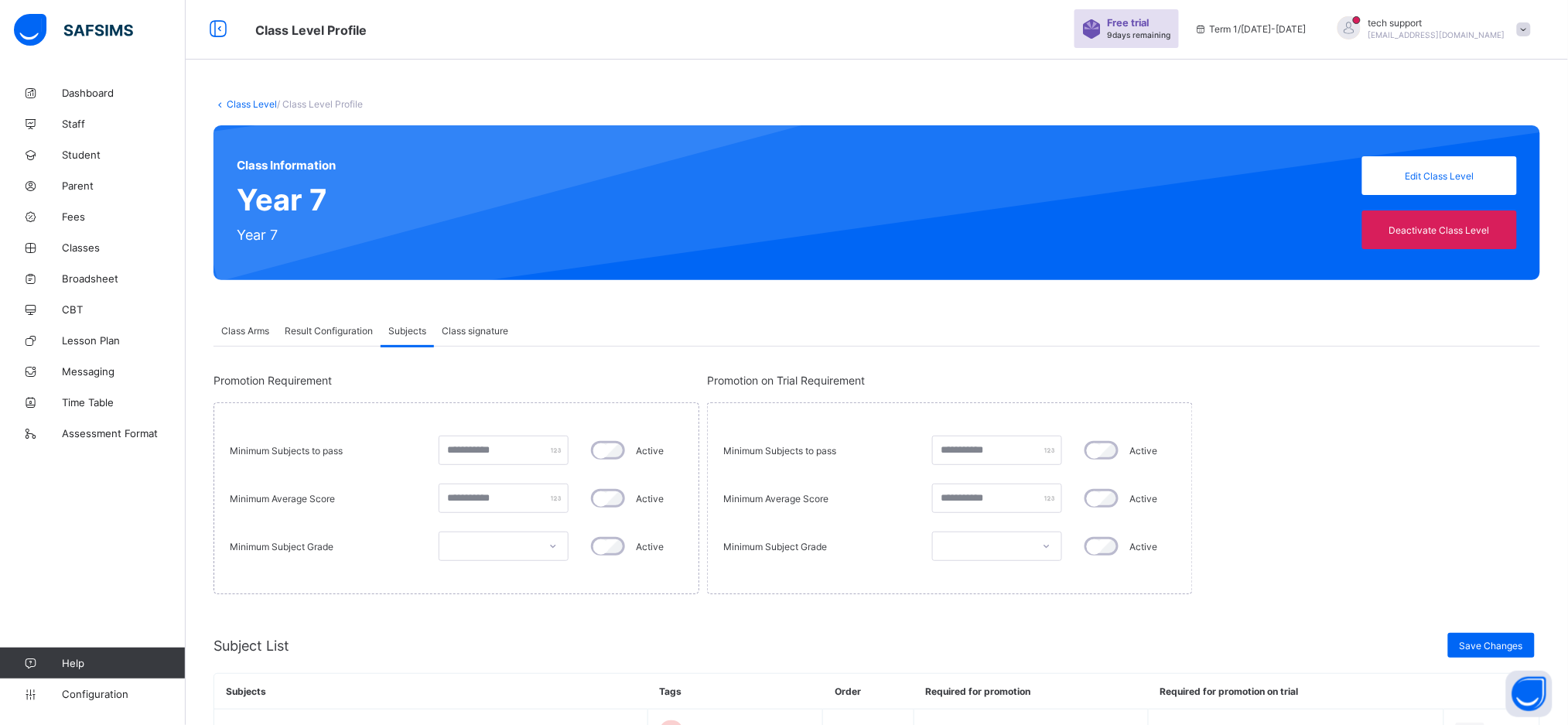
click at [253, 331] on span "Class Arms" at bounding box center [245, 331] width 48 height 11
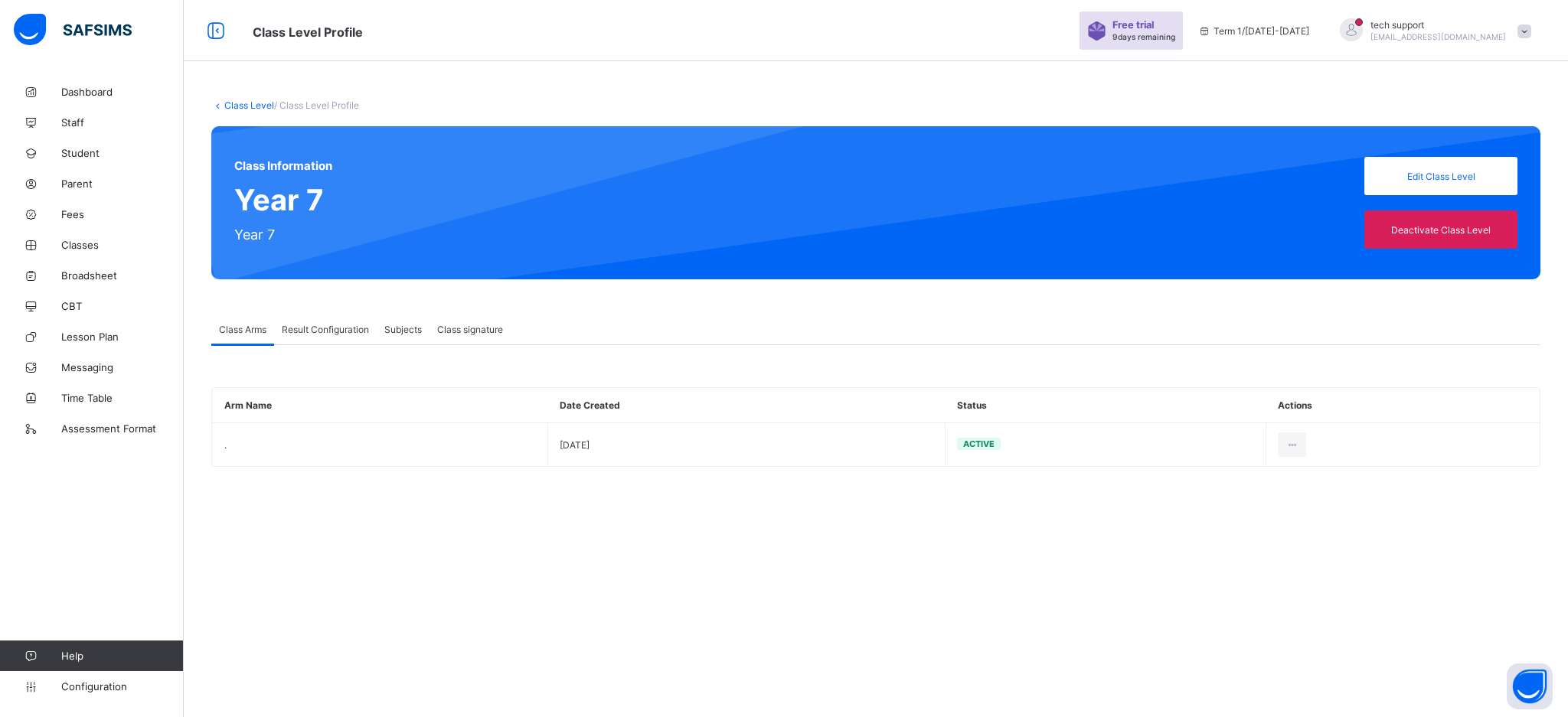
click at [297, 333] on span "Result Configuration" at bounding box center [325, 330] width 87 height 11
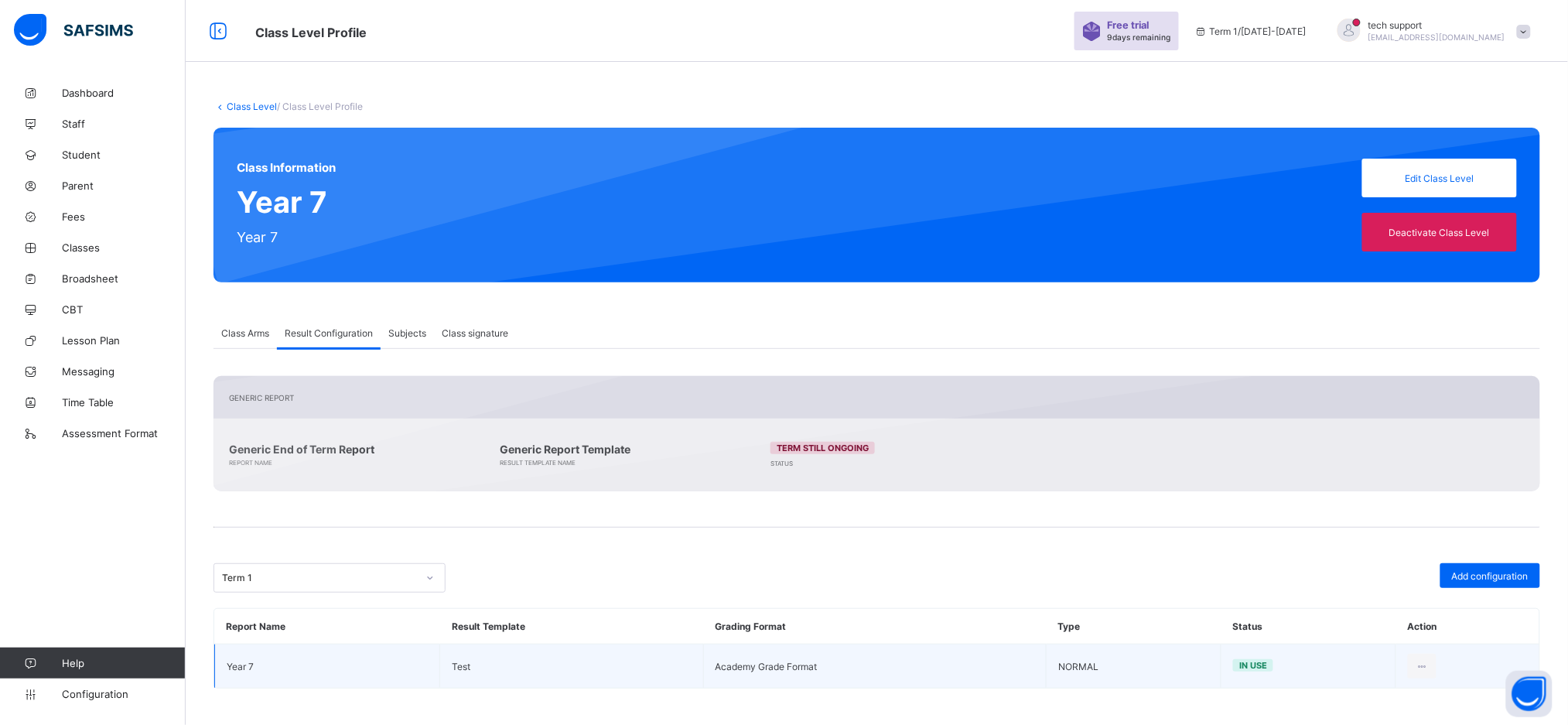
click at [419, 336] on span "Subjects" at bounding box center [408, 333] width 38 height 11
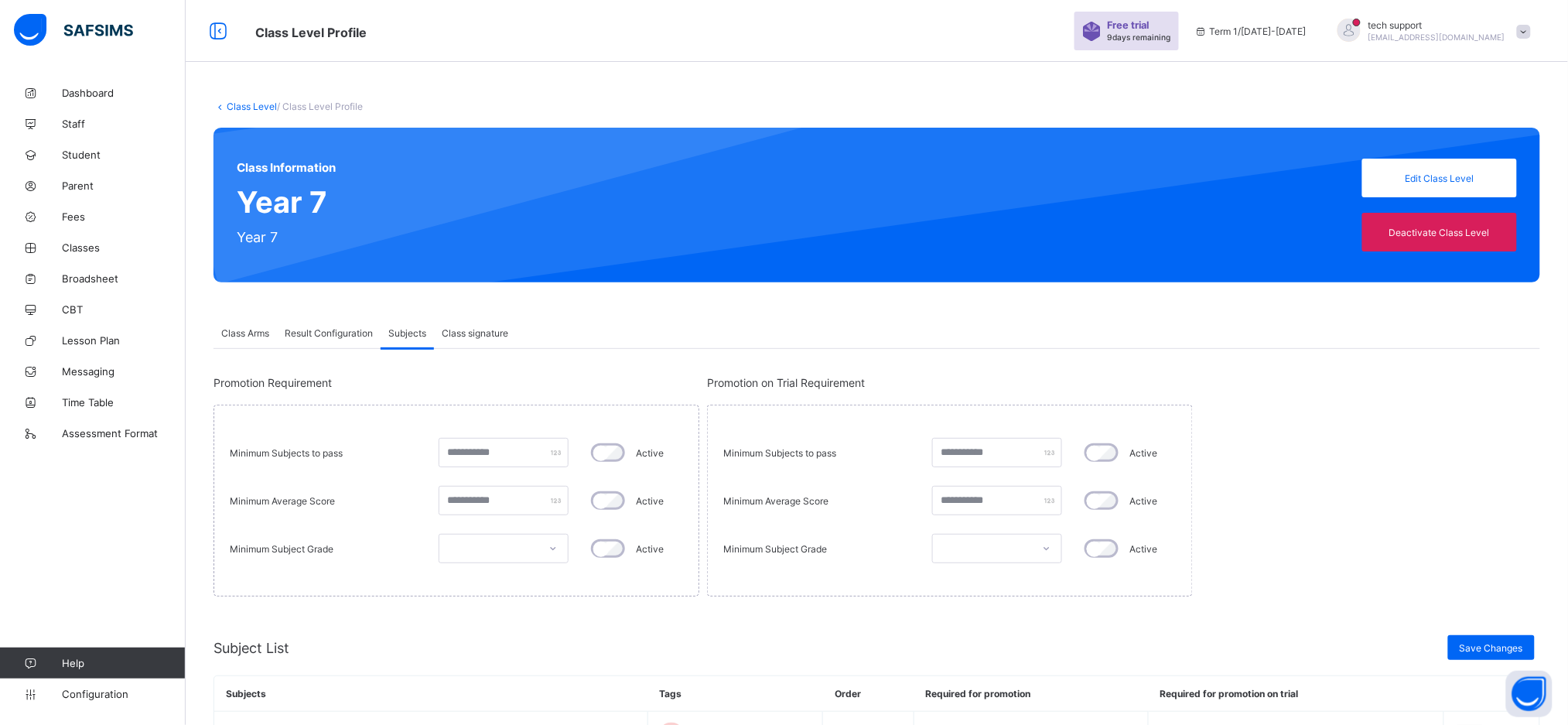
click at [475, 339] on div "Class signature" at bounding box center [476, 332] width 82 height 31
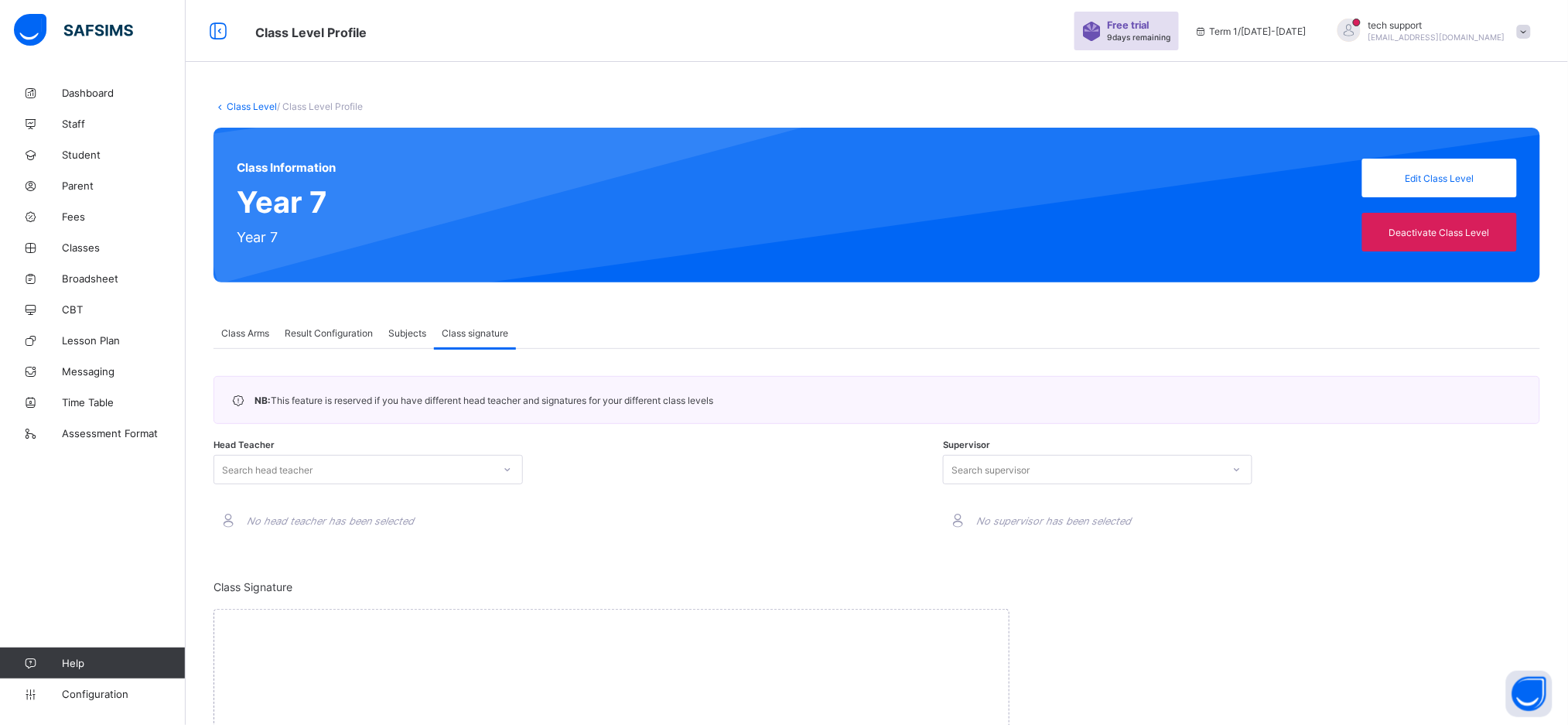
click at [352, 335] on span "Result Configuration" at bounding box center [328, 333] width 88 height 11
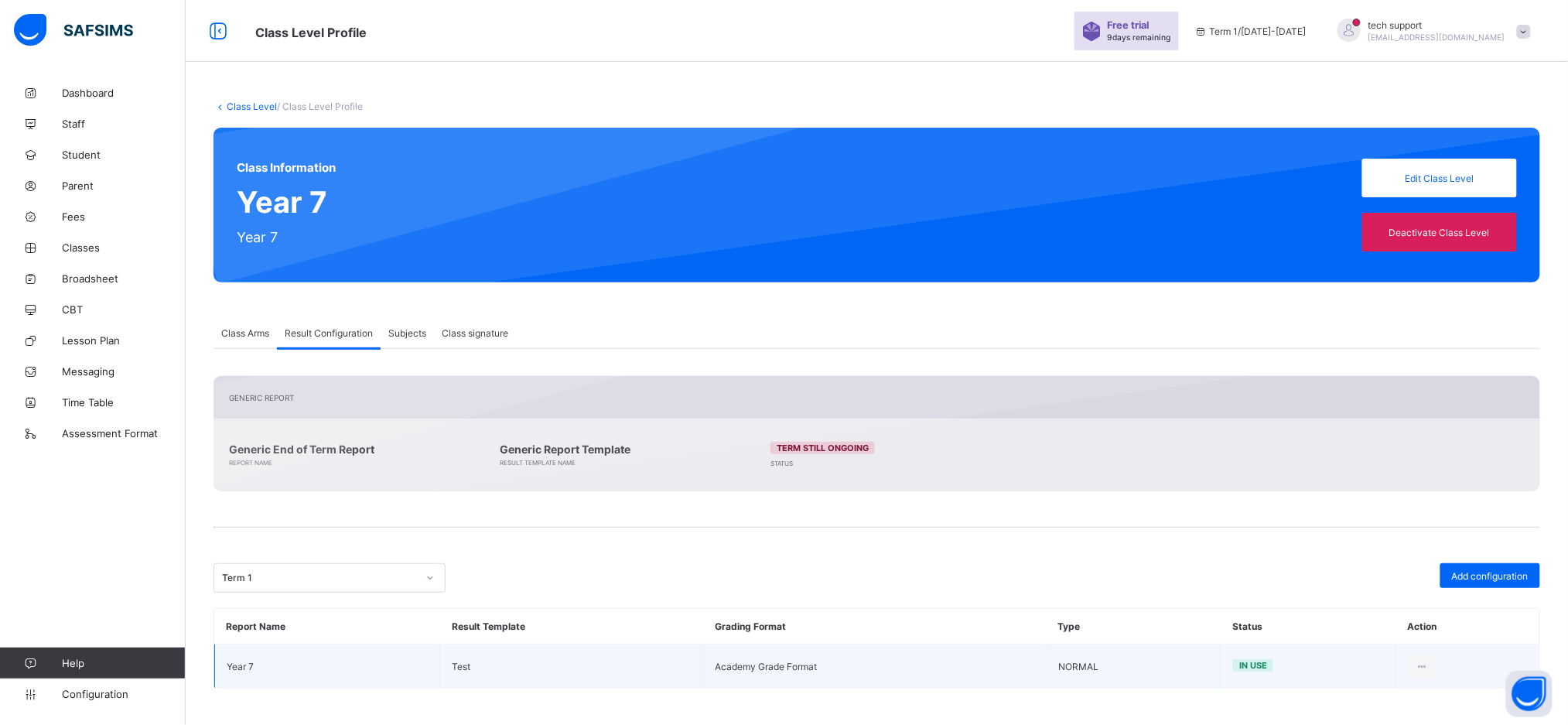
scroll to position [2, 0]
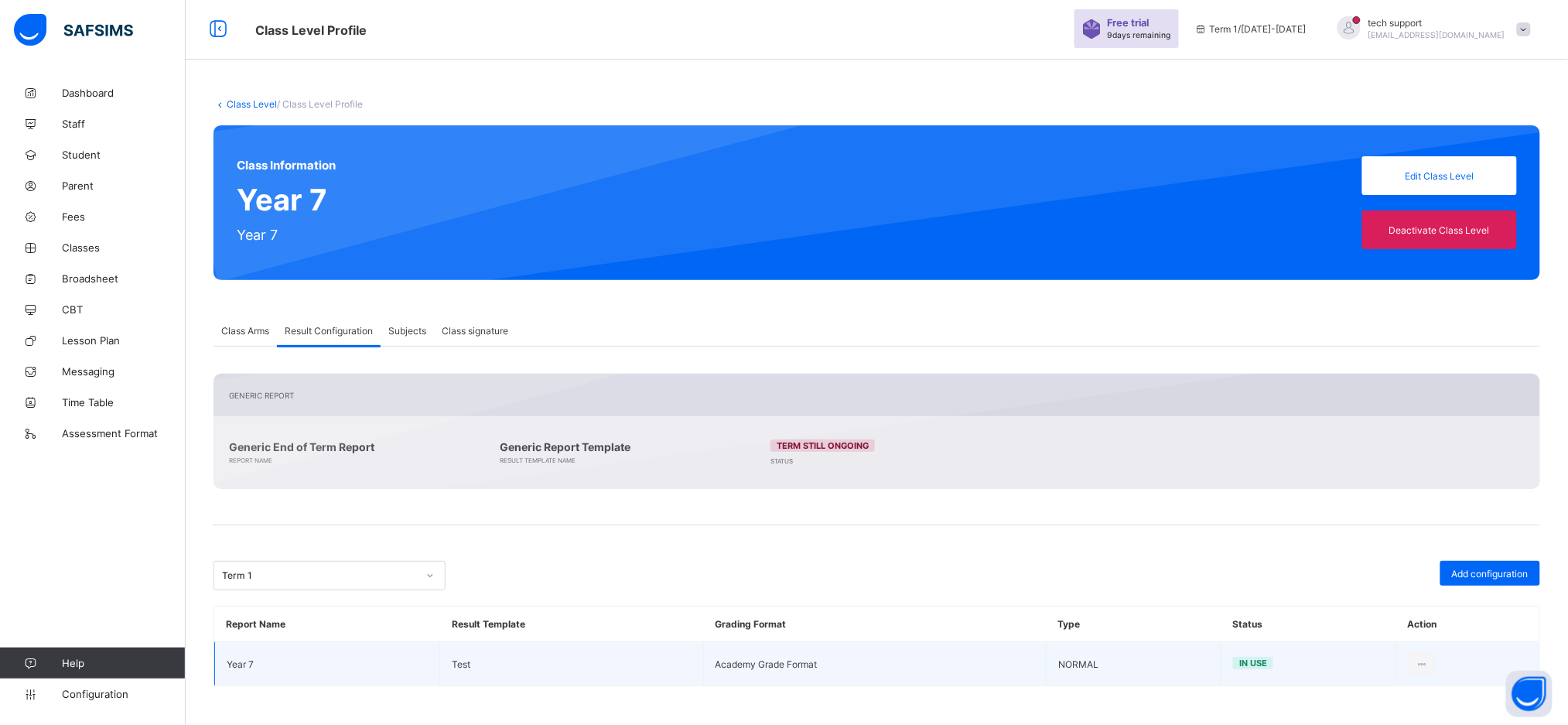
click at [415, 336] on div "Subjects" at bounding box center [408, 331] width 53 height 31
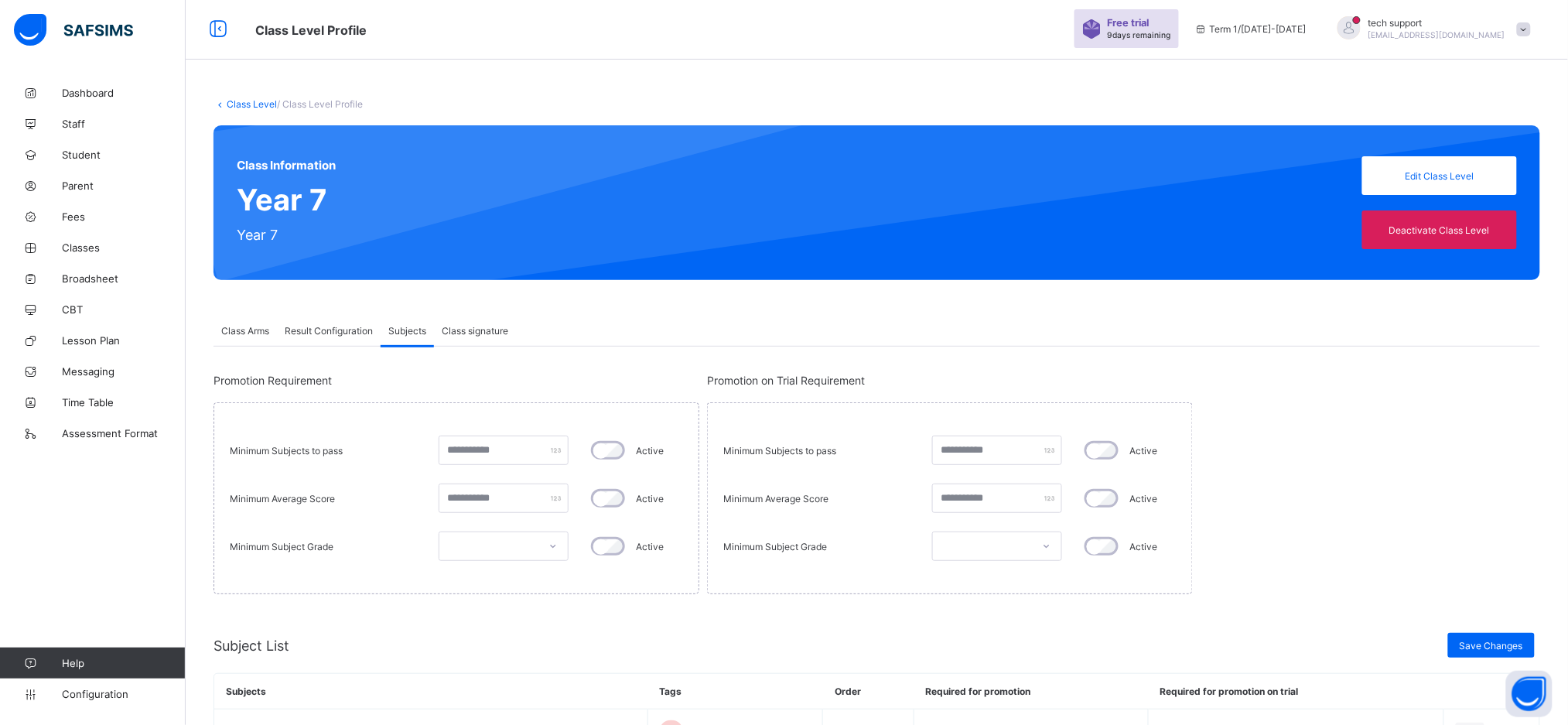
click at [480, 329] on span "Class signature" at bounding box center [476, 331] width 67 height 11
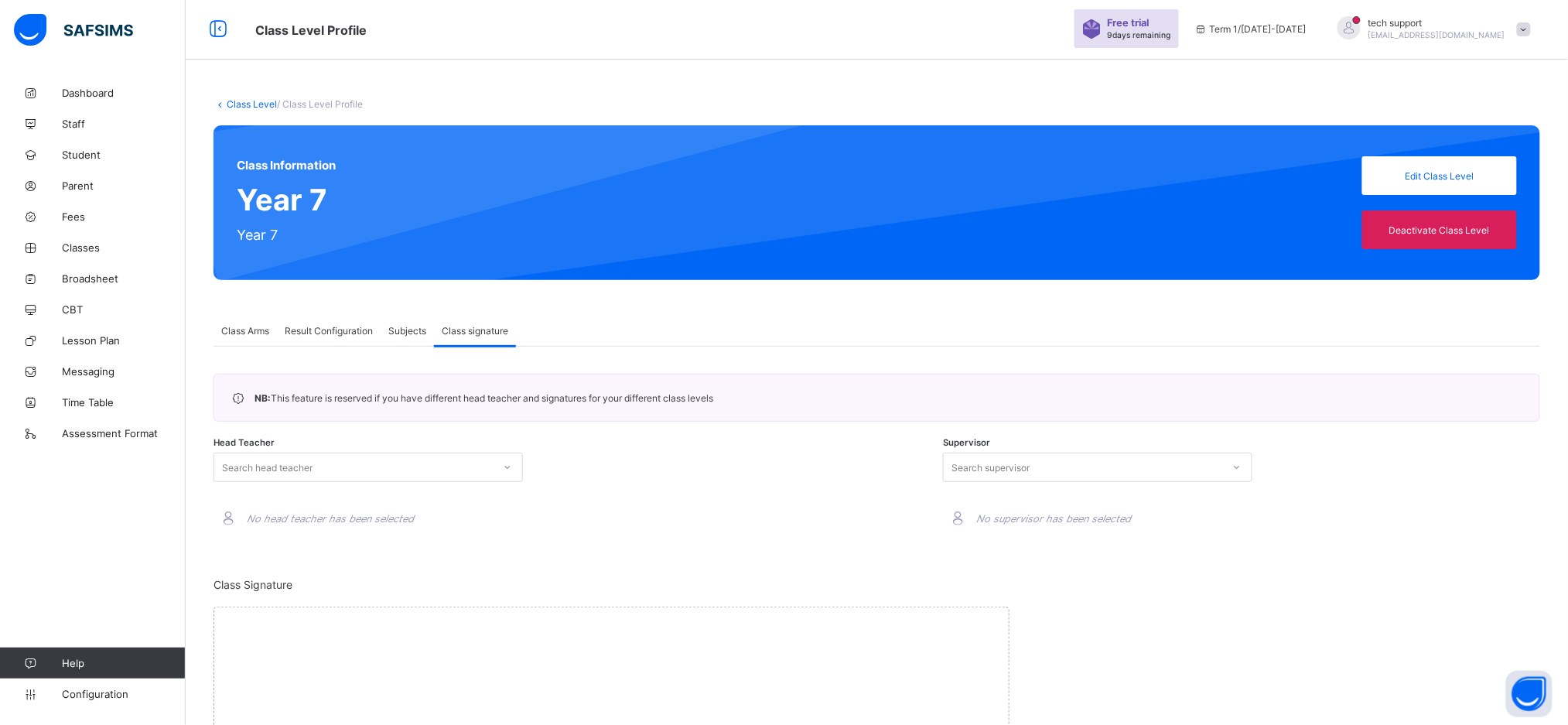
click at [345, 332] on span "Result Configuration" at bounding box center [328, 331] width 88 height 11
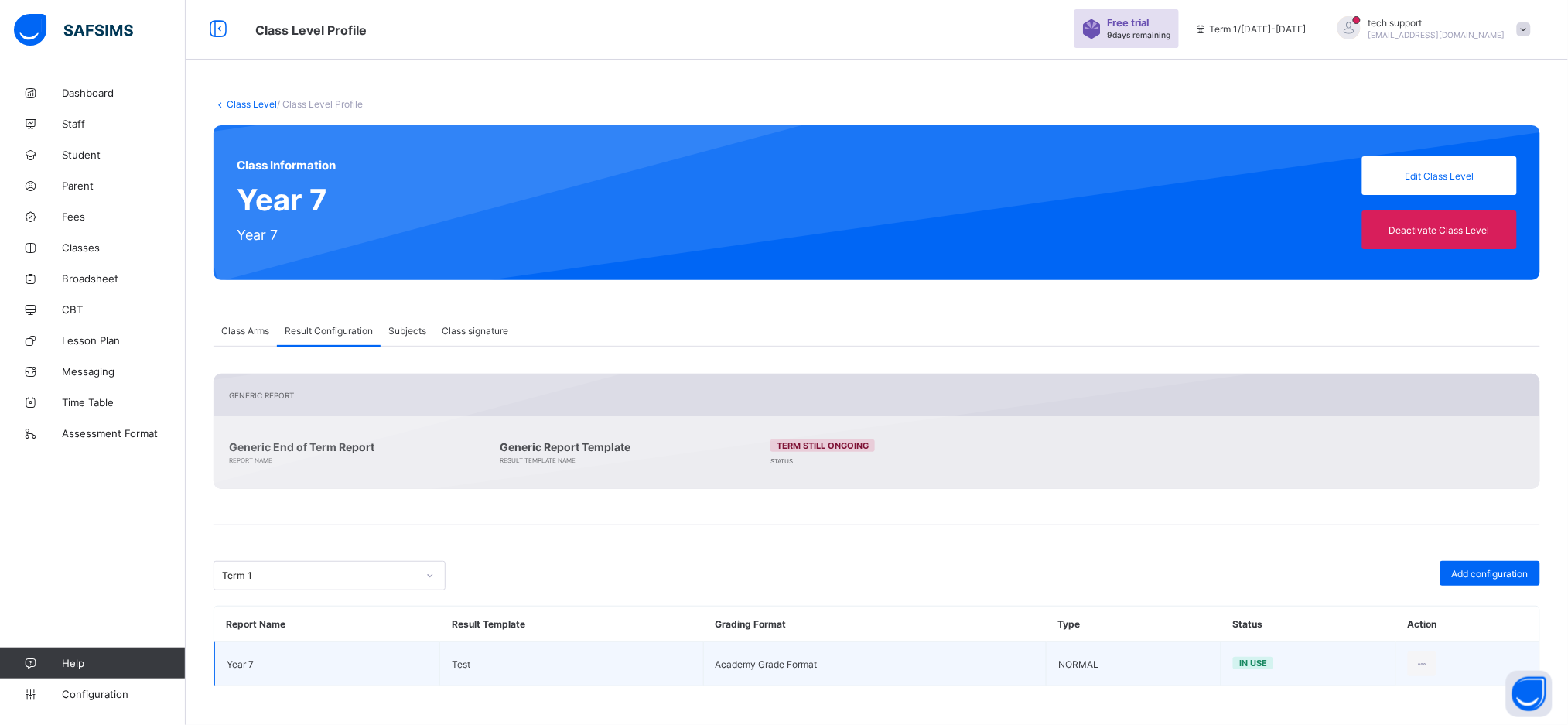
click at [407, 331] on span "Subjects" at bounding box center [408, 331] width 38 height 11
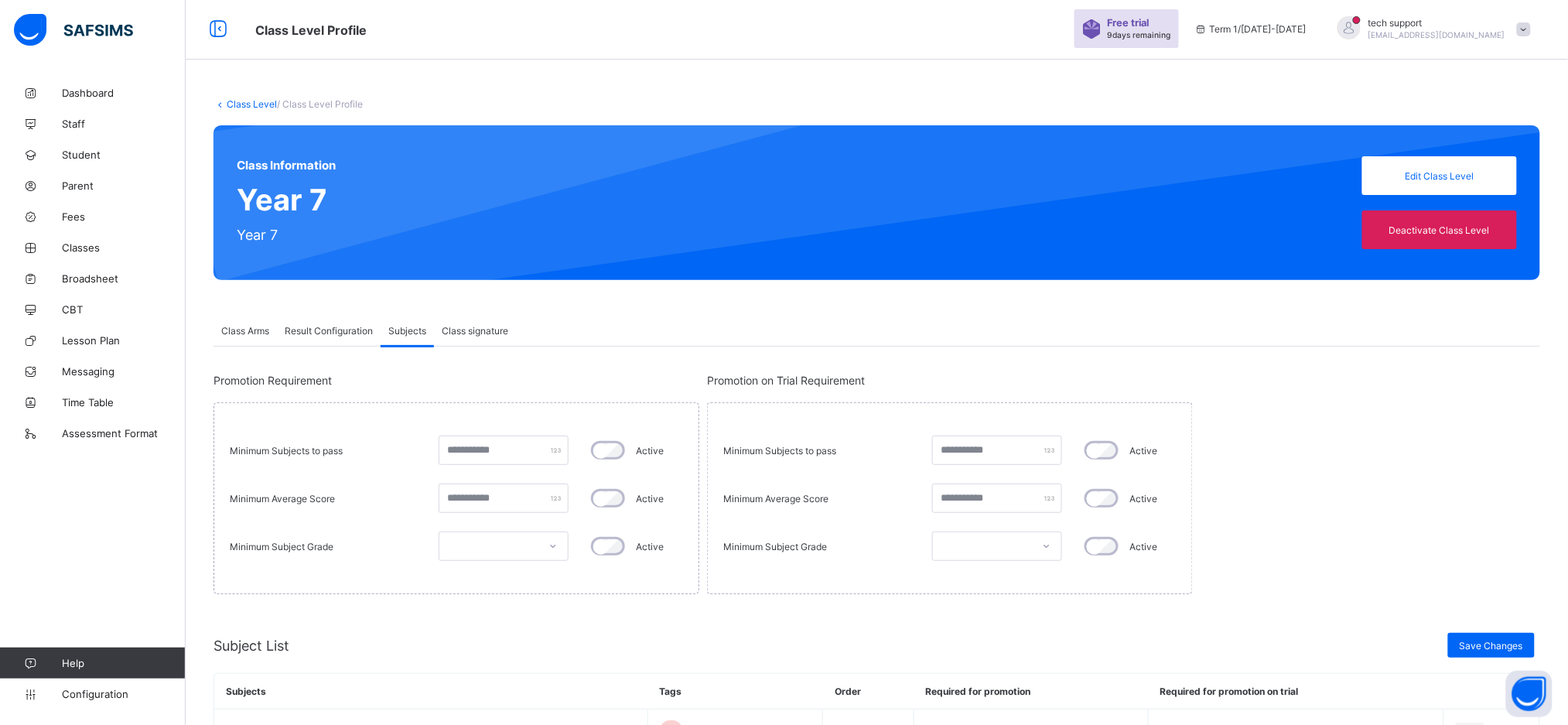
click at [344, 341] on div "Result Configuration" at bounding box center [328, 331] width 104 height 31
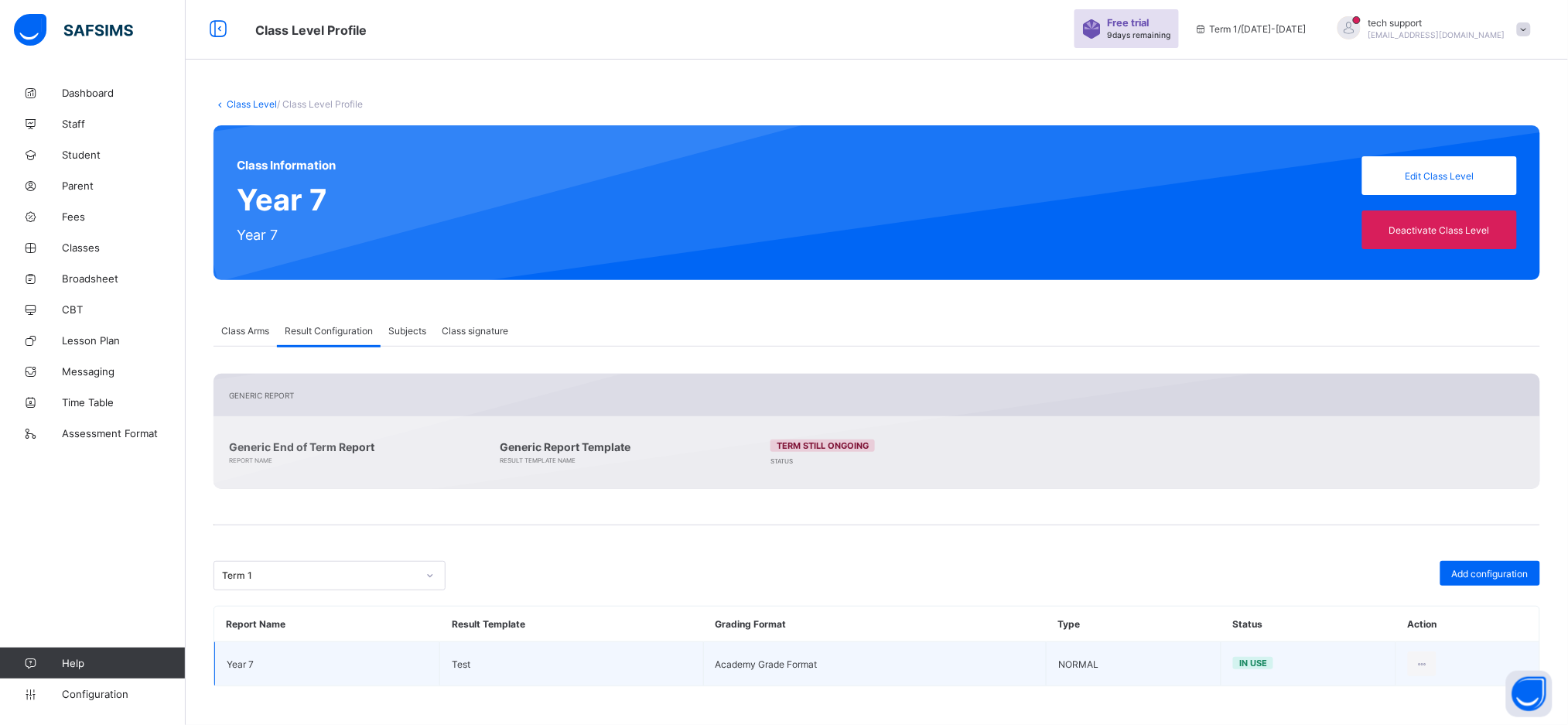
click at [418, 337] on div "Subjects" at bounding box center [408, 331] width 53 height 31
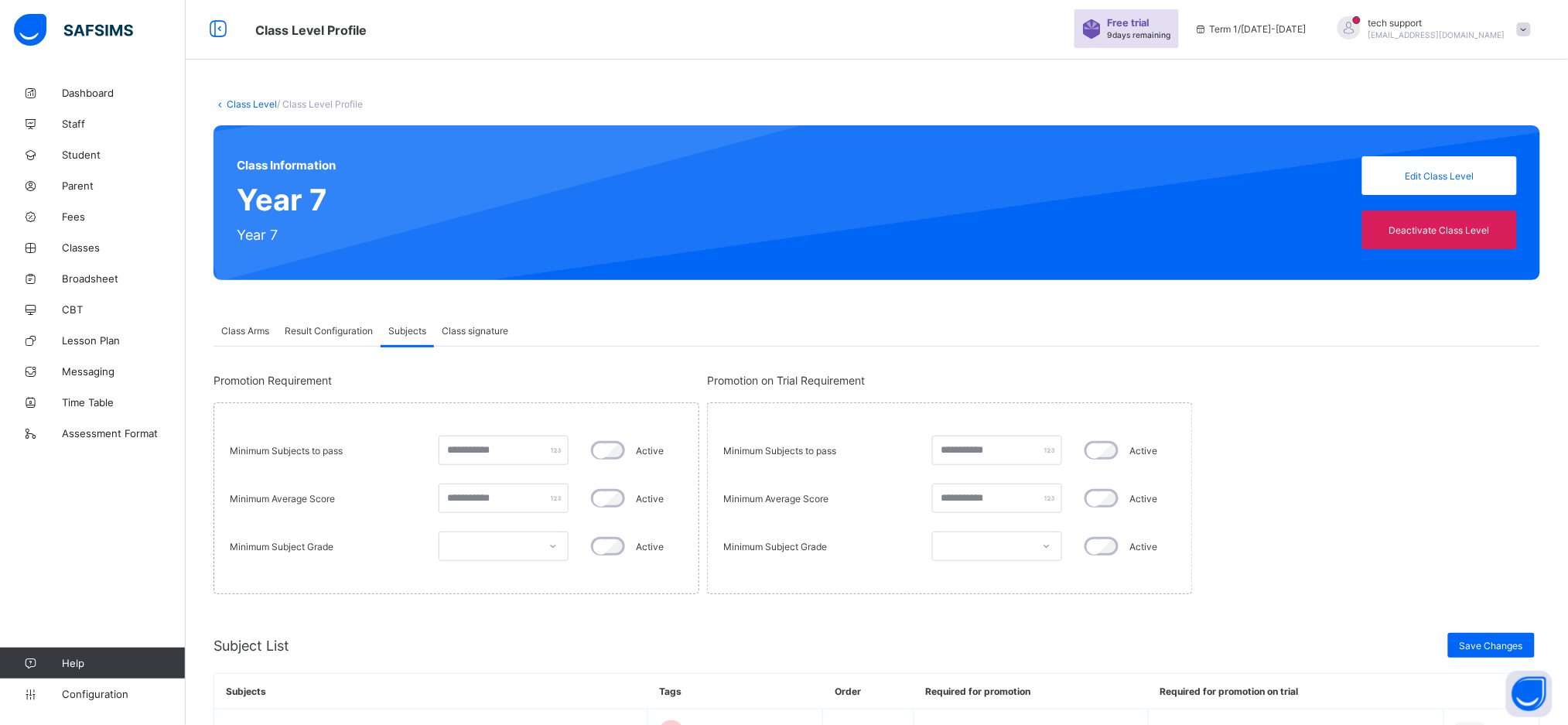
click at [320, 321] on div "Result Configuration" at bounding box center [328, 331] width 104 height 31
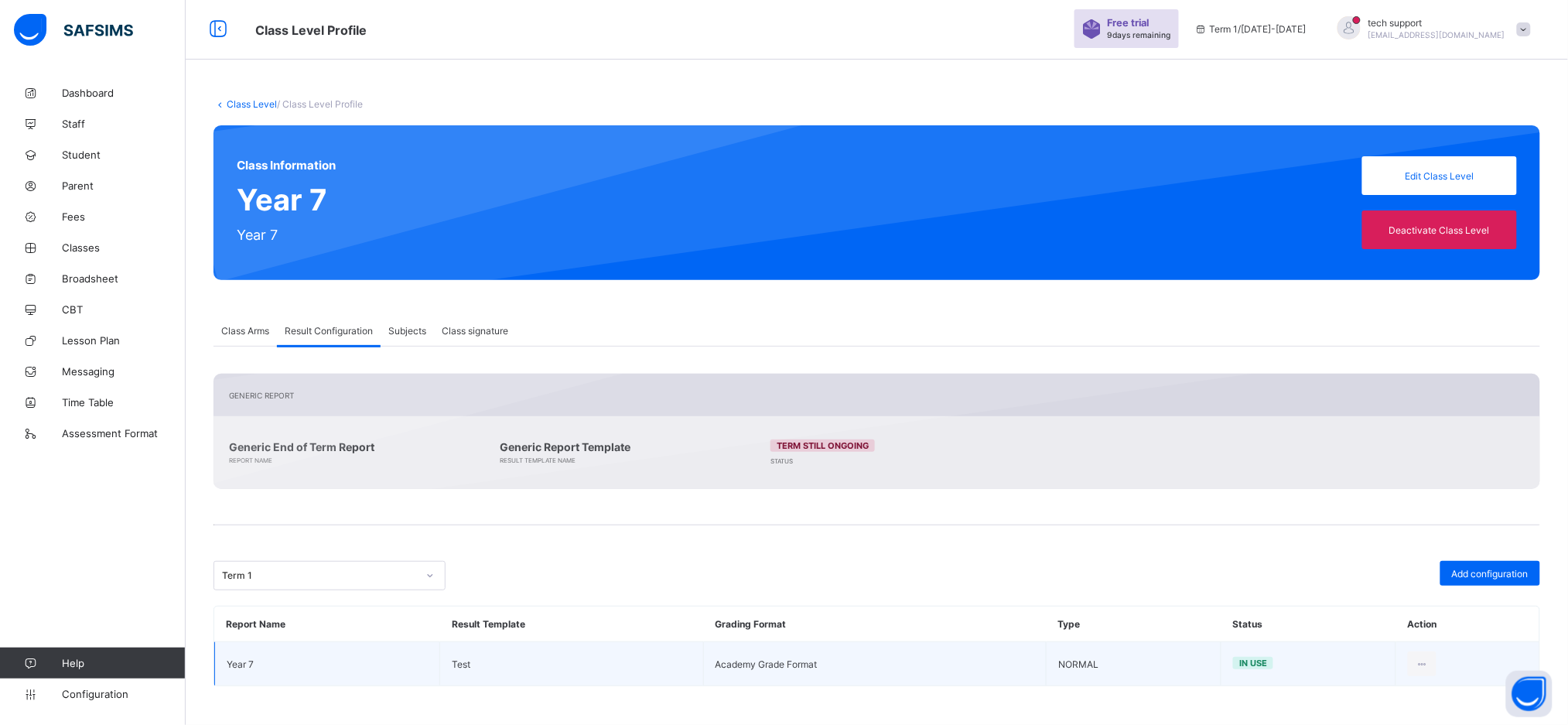
click at [393, 323] on div "Subjects" at bounding box center [408, 331] width 53 height 31
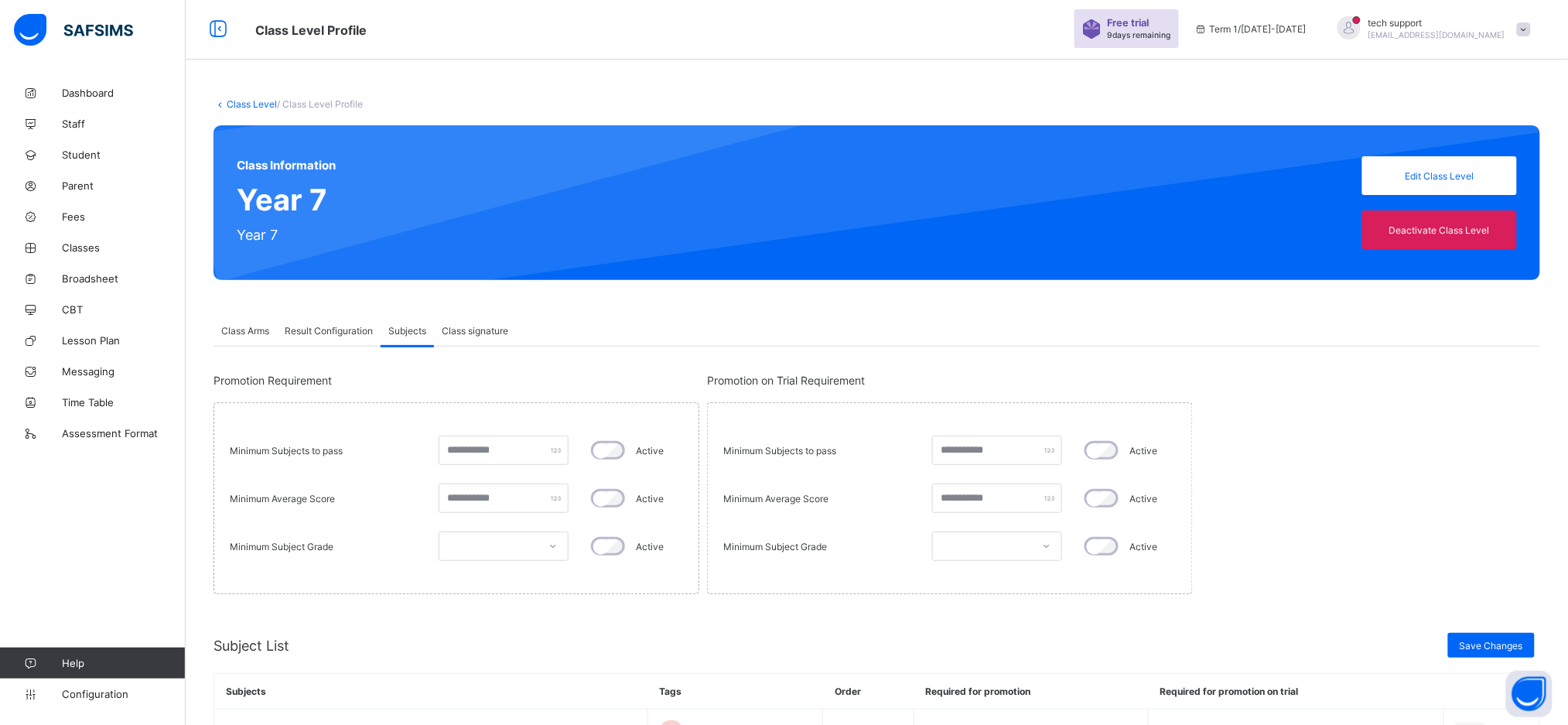
click at [471, 325] on span "Class signature" at bounding box center [476, 331] width 67 height 11
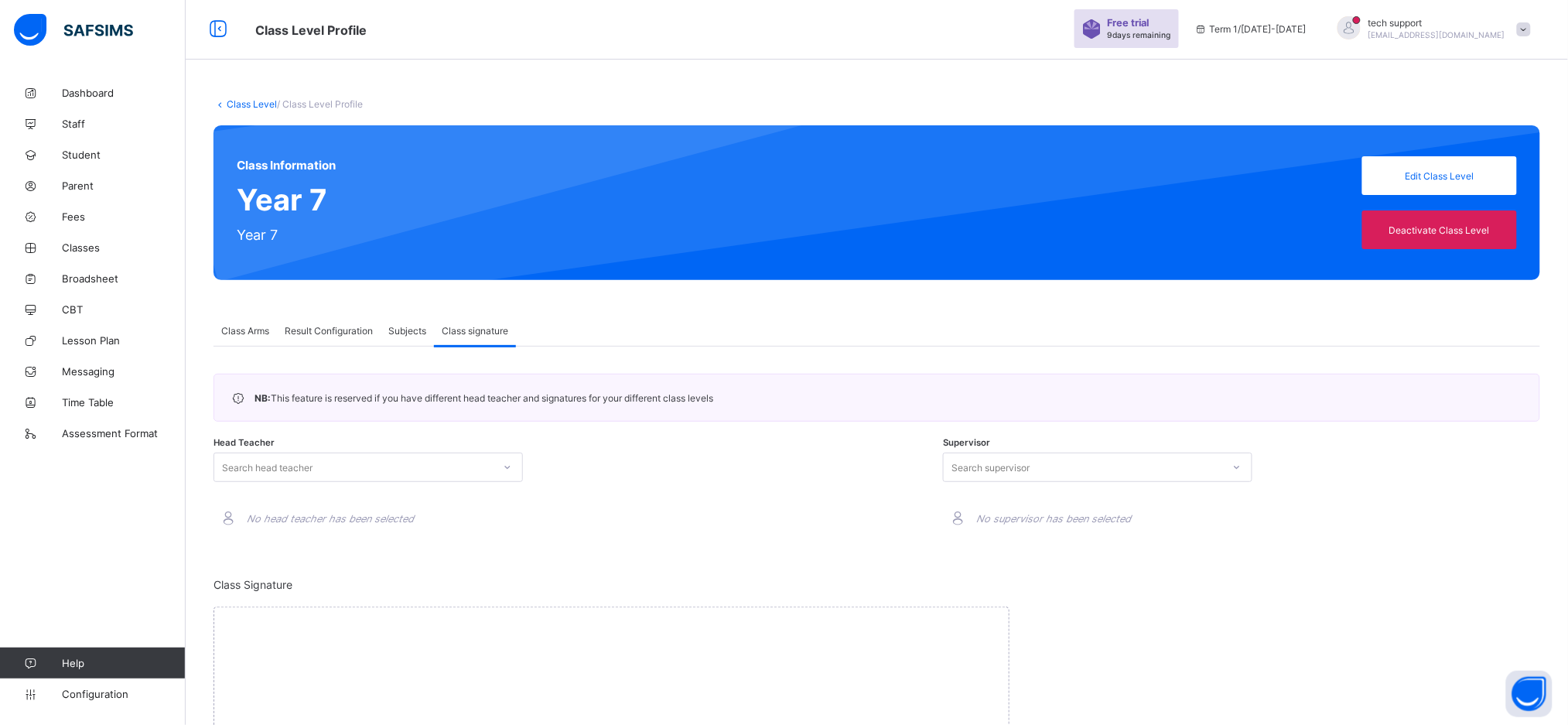
click at [341, 331] on span "Result Configuration" at bounding box center [328, 331] width 88 height 11
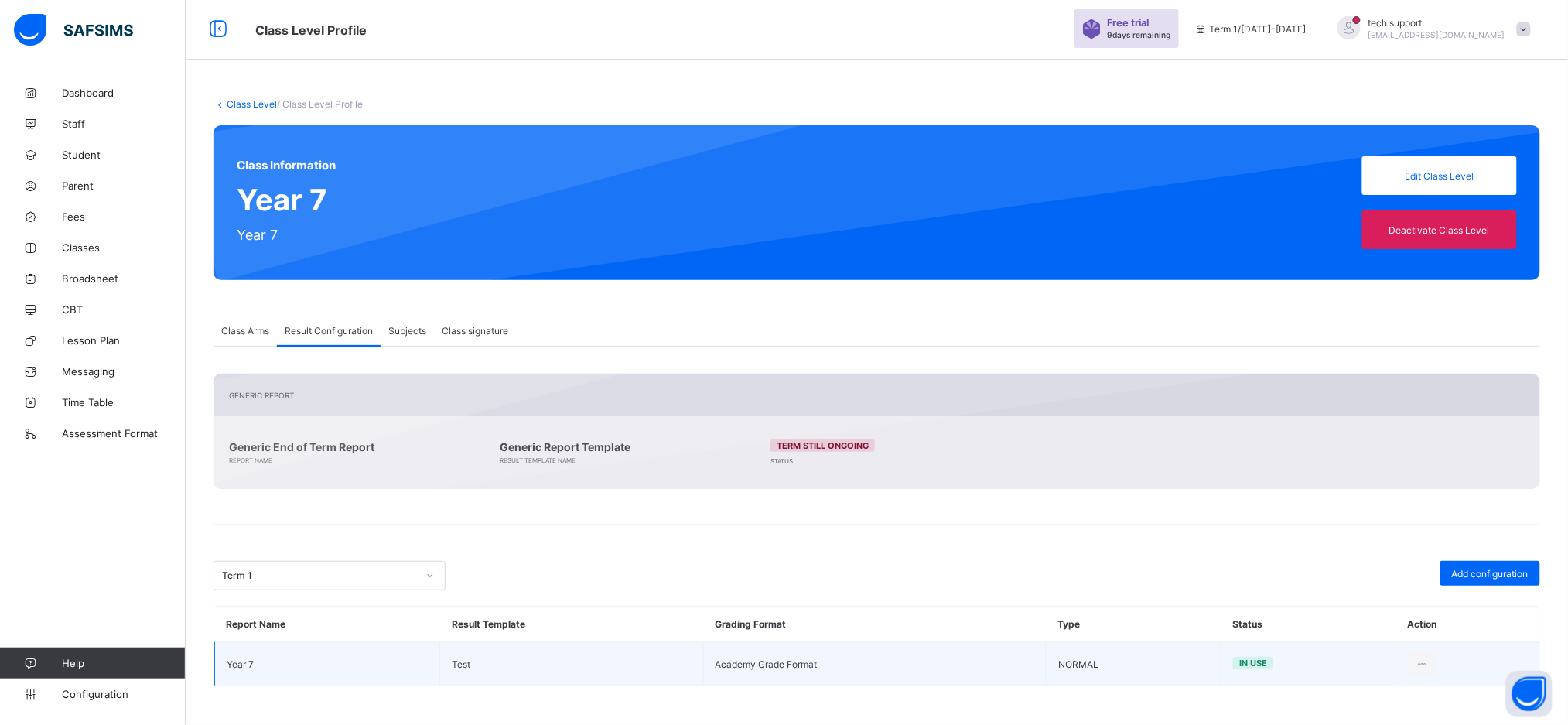
click at [414, 325] on span "Subjects" at bounding box center [408, 331] width 38 height 11
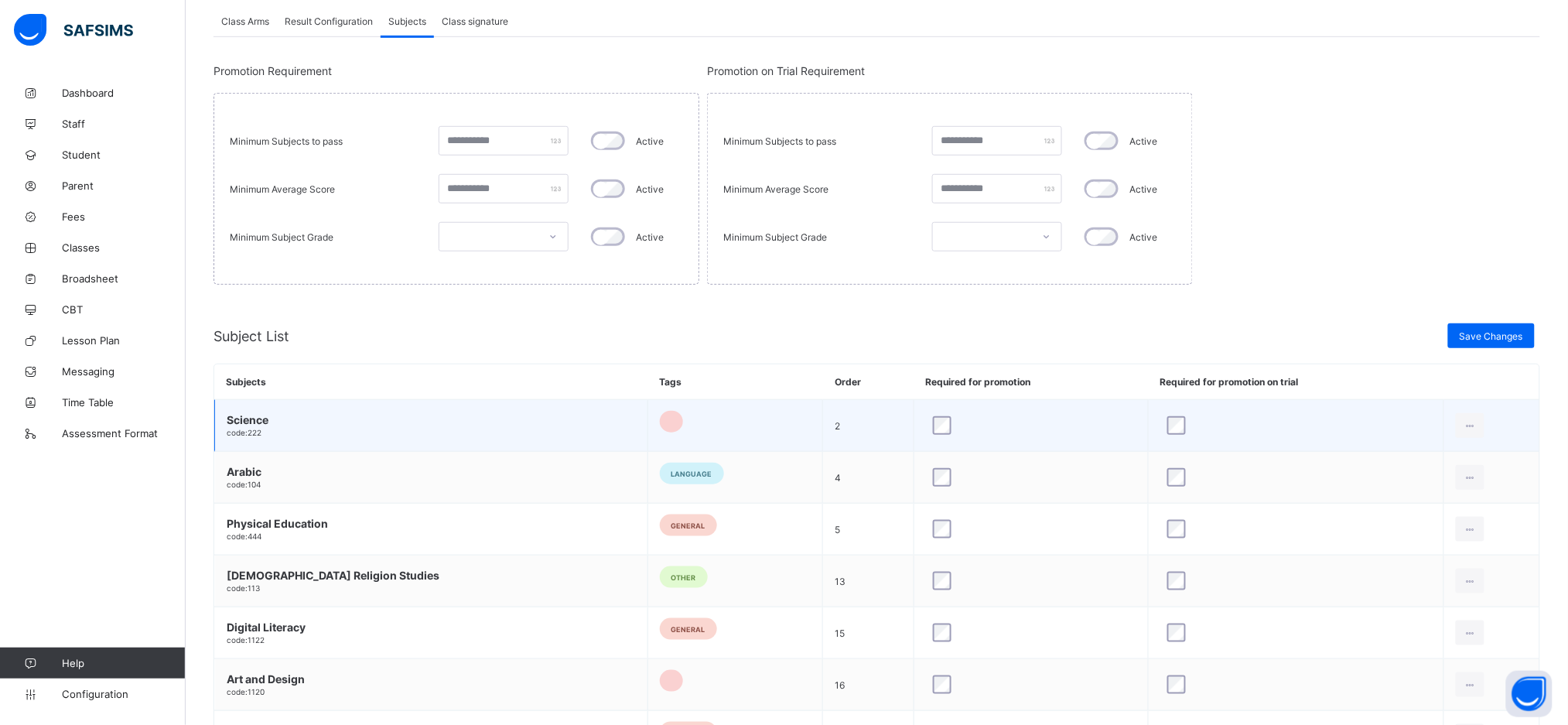
scroll to position [0, 0]
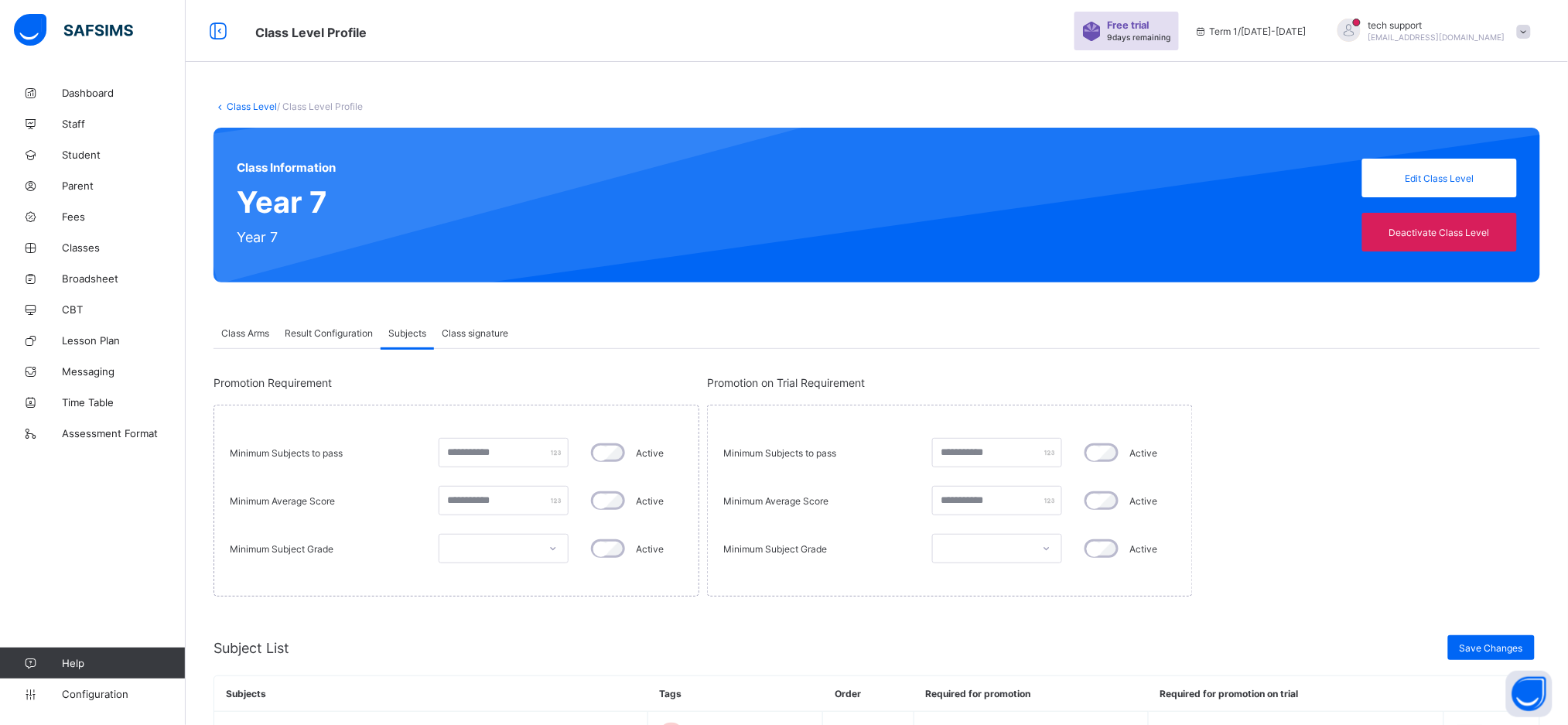
click at [304, 326] on div "Result Configuration" at bounding box center [328, 332] width 104 height 31
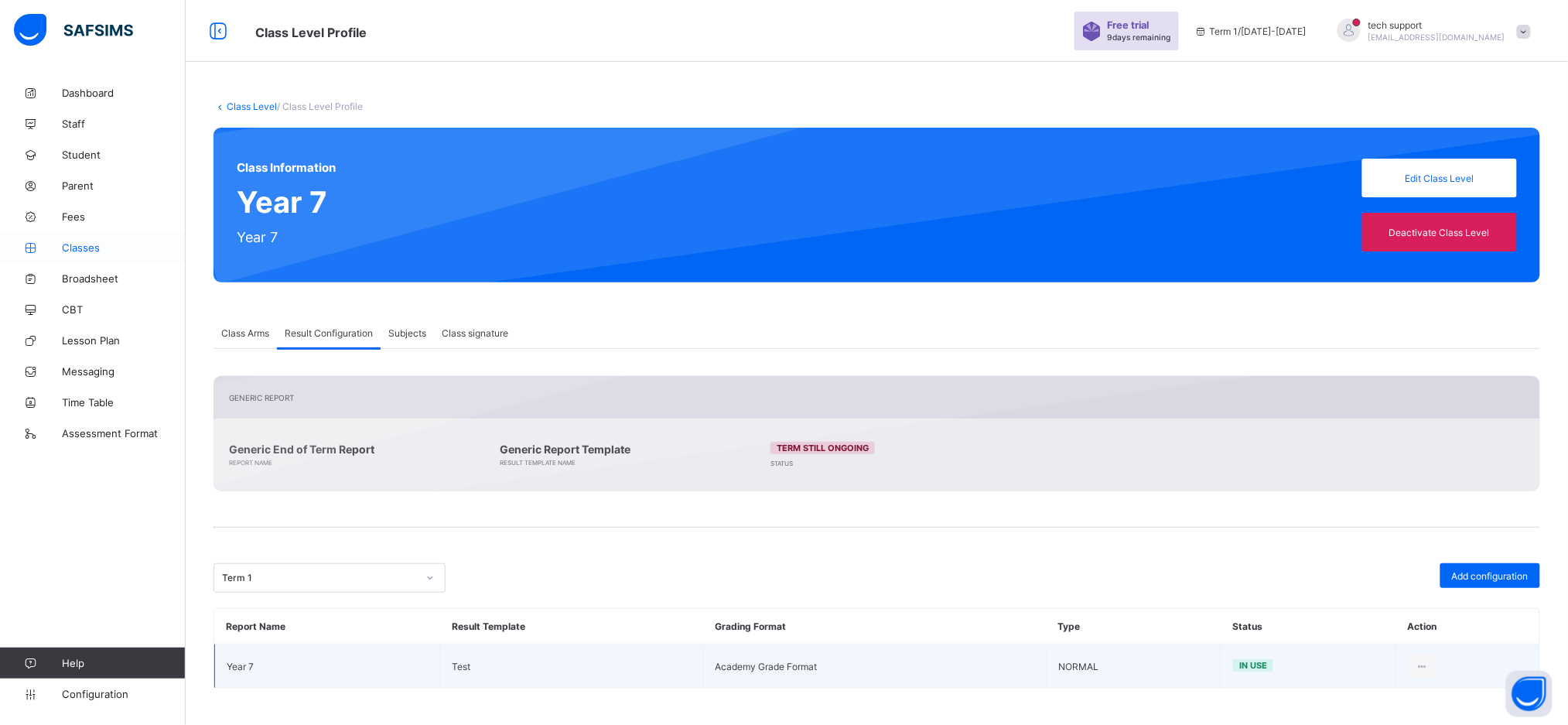
click at [85, 251] on span "Classes" at bounding box center [124, 247] width 124 height 12
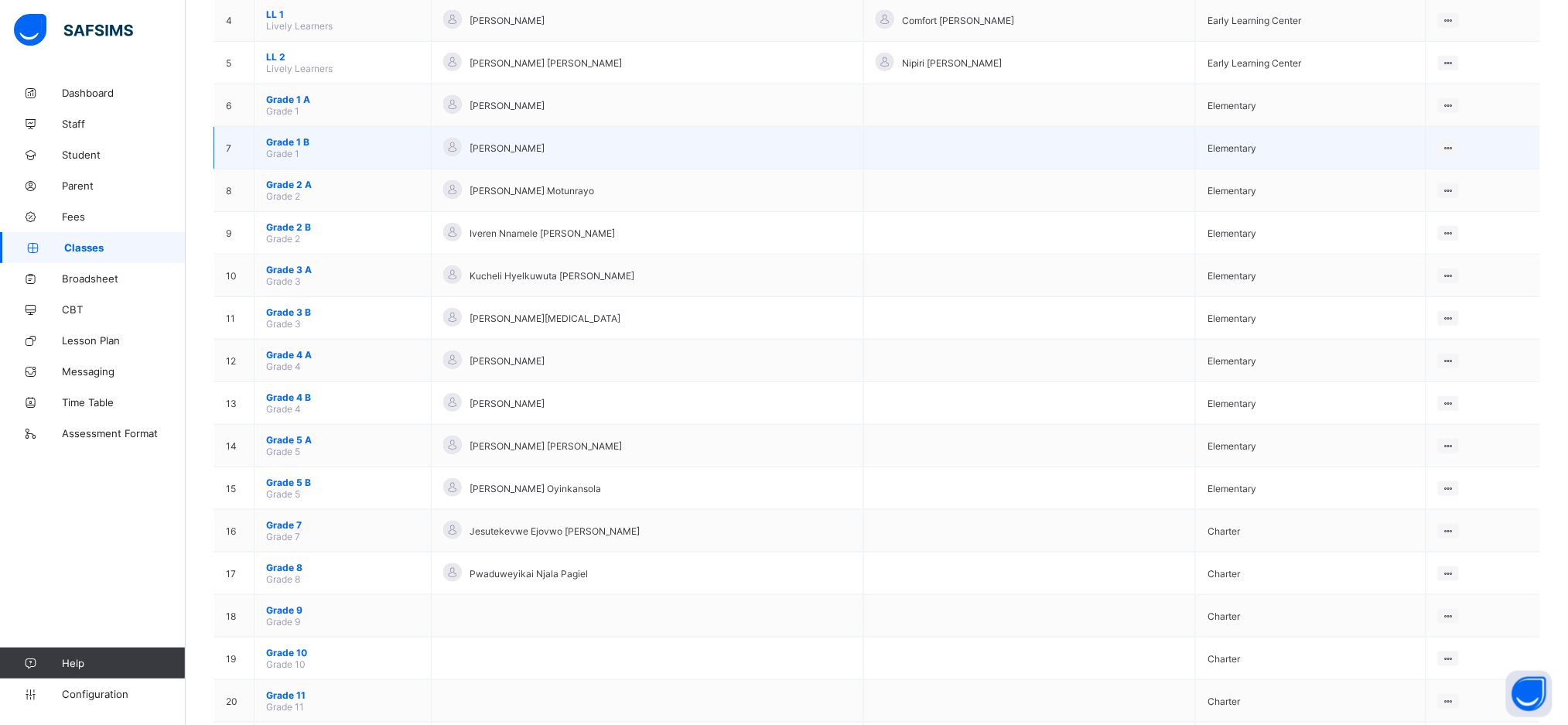
scroll to position [312, 0]
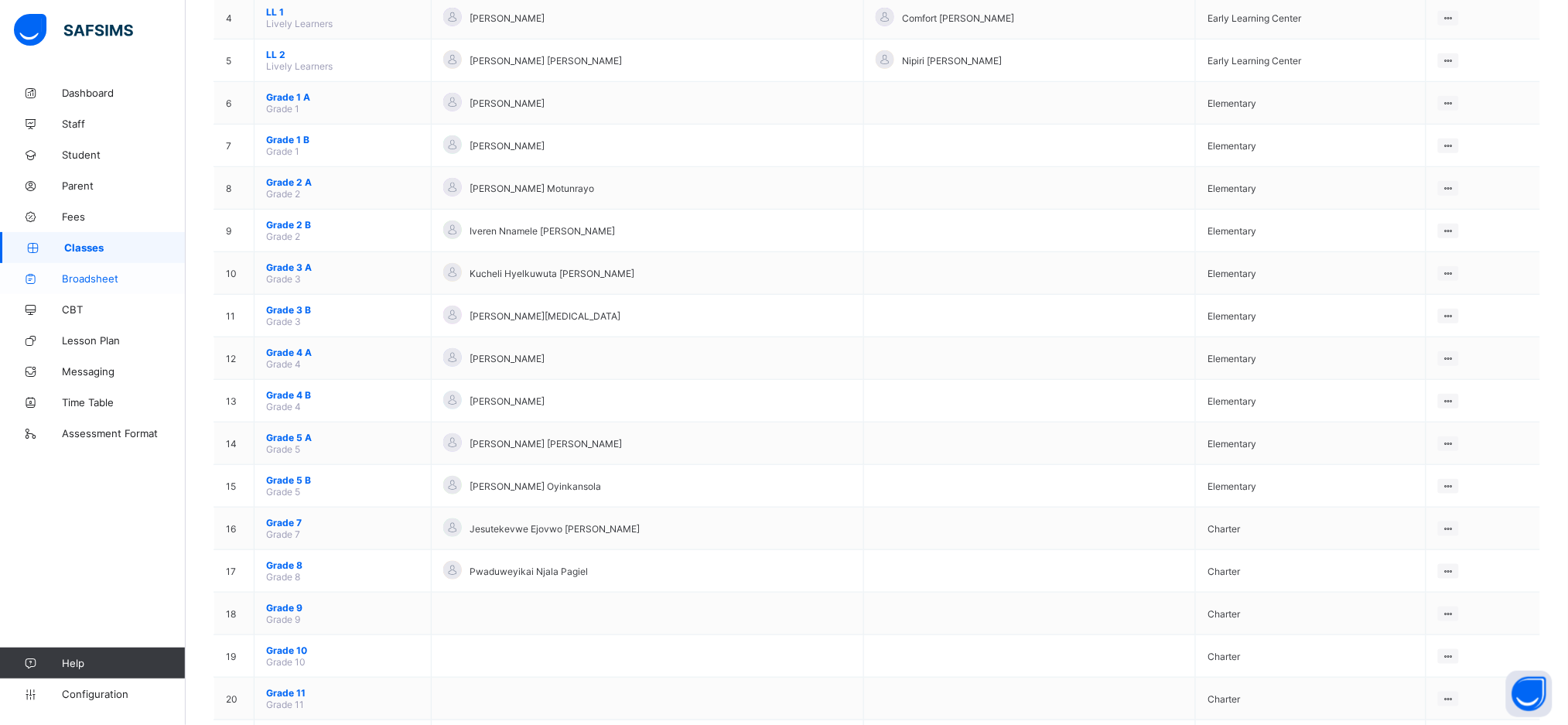
click at [106, 284] on span "Broadsheet" at bounding box center [124, 278] width 124 height 12
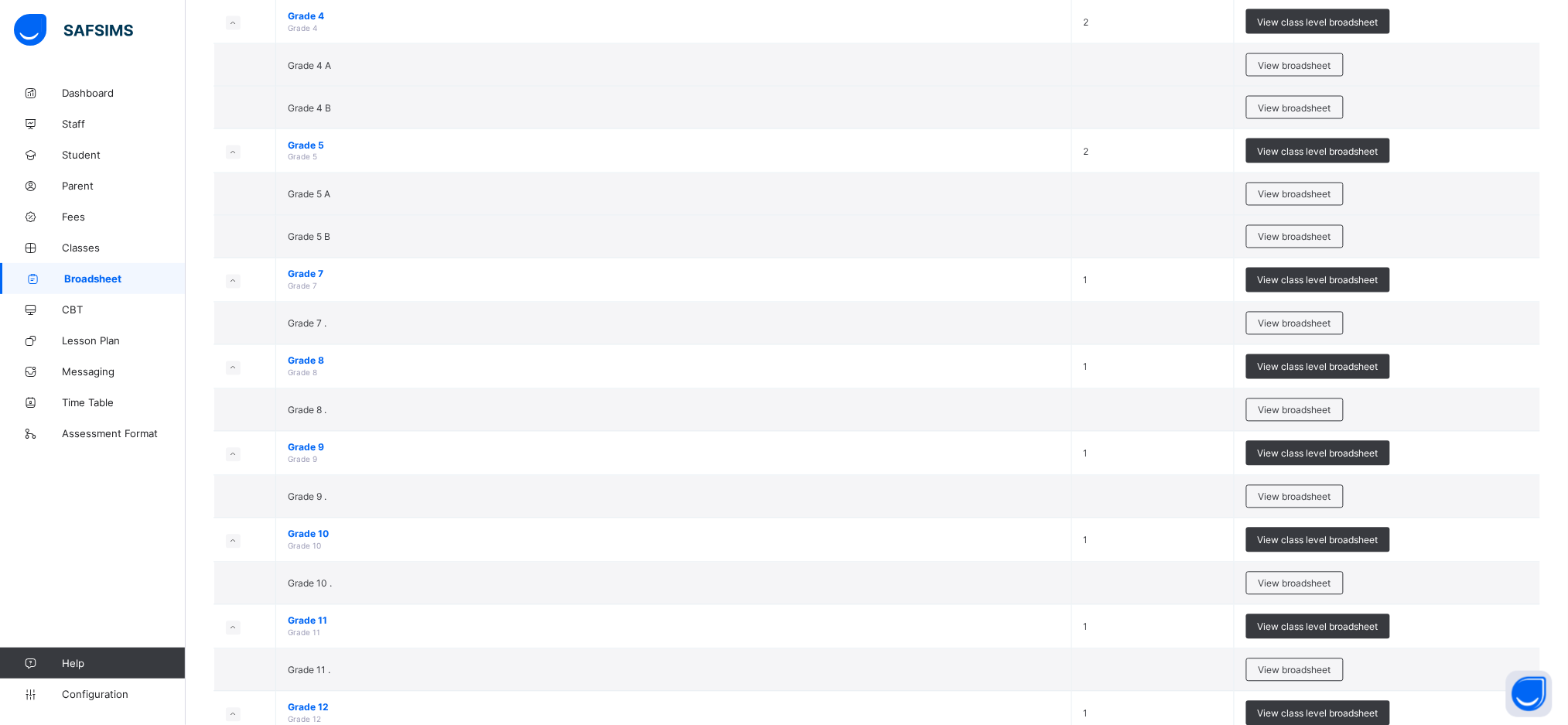
scroll to position [916, 0]
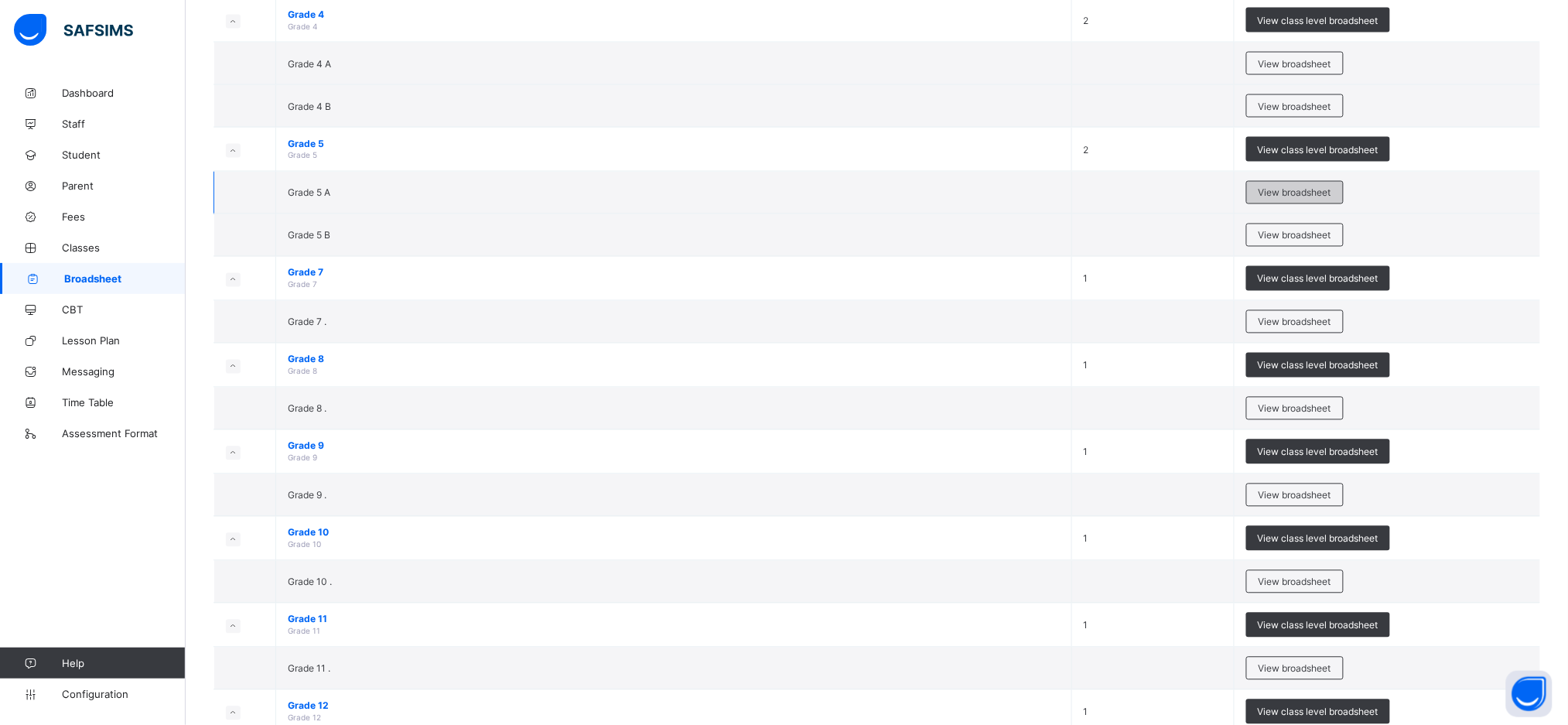
click at [1277, 192] on span "View broadsheet" at bounding box center [1295, 193] width 73 height 11
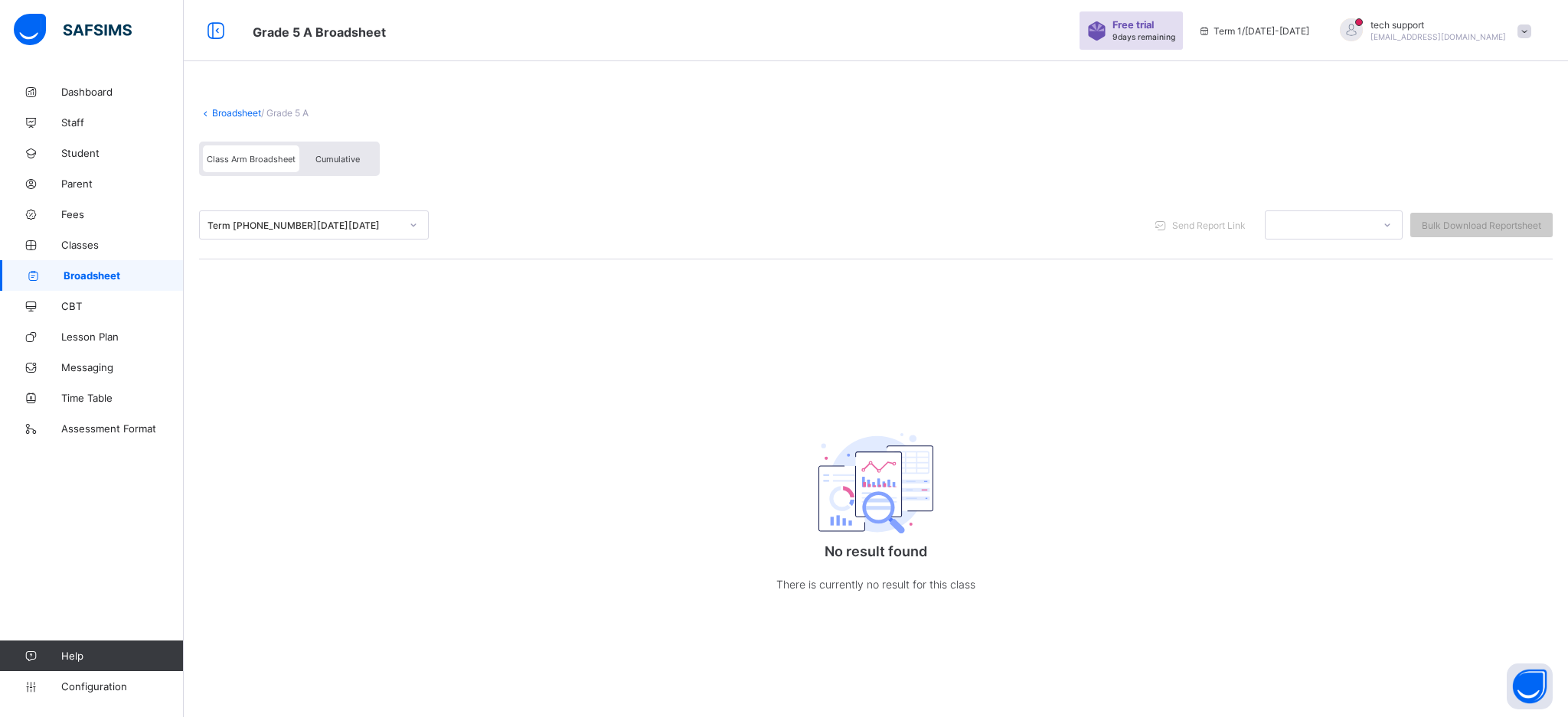
click at [238, 114] on link "Broadsheet" at bounding box center [236, 112] width 49 height 11
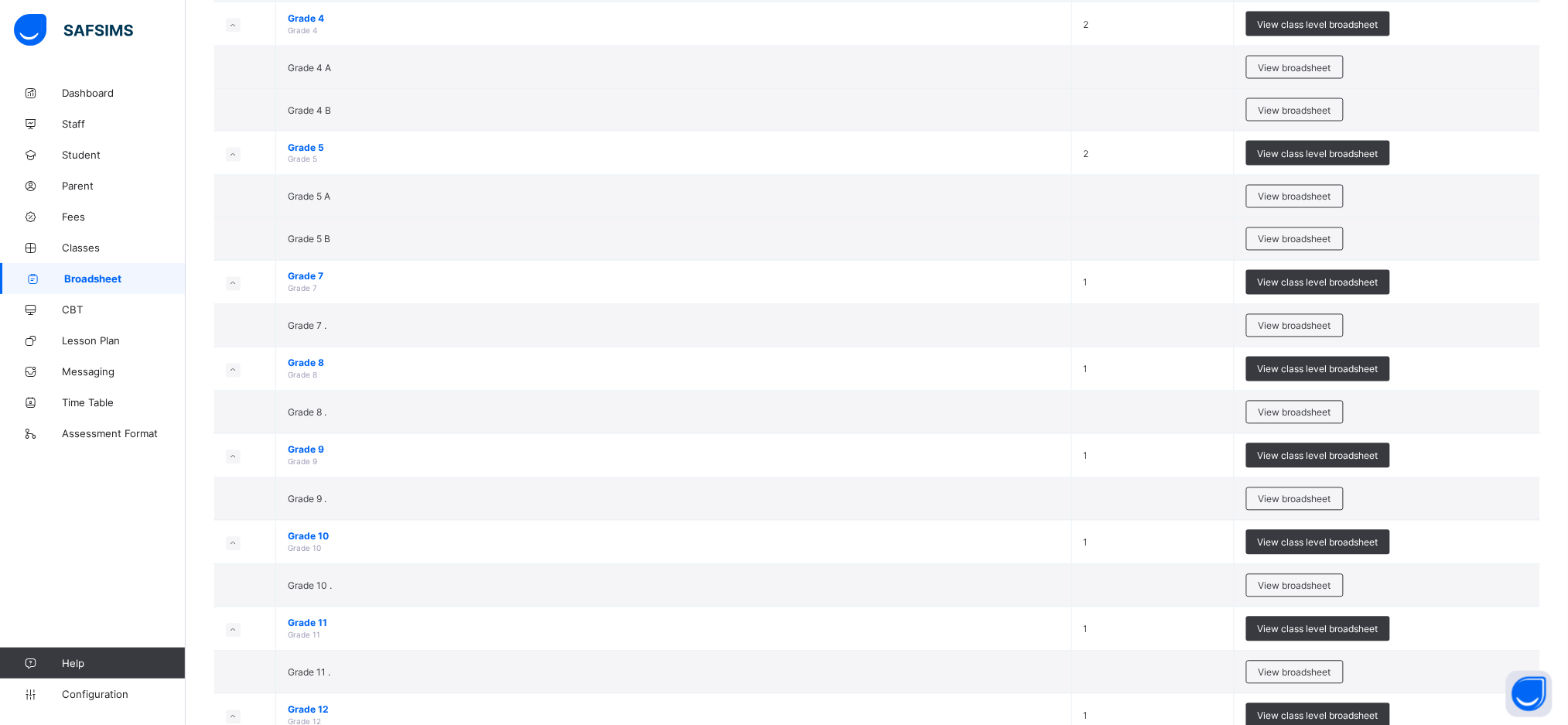
scroll to position [914, 0]
